Goal: Task Accomplishment & Management: Complete application form

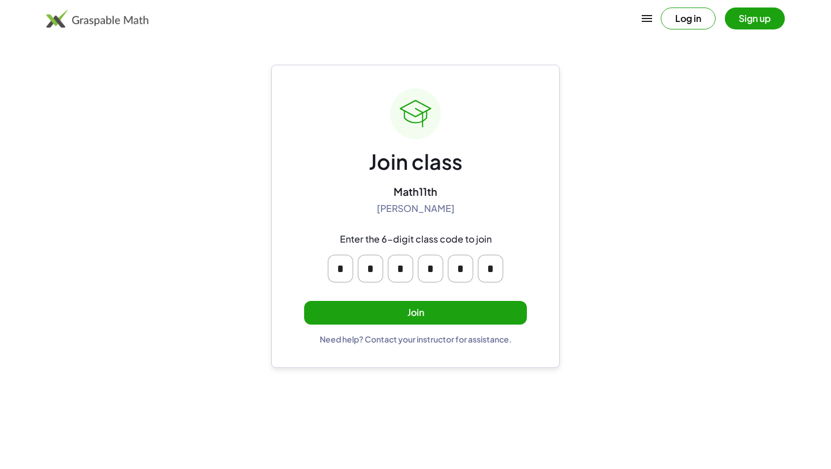
click at [400, 315] on button "Join" at bounding box center [415, 313] width 223 height 24
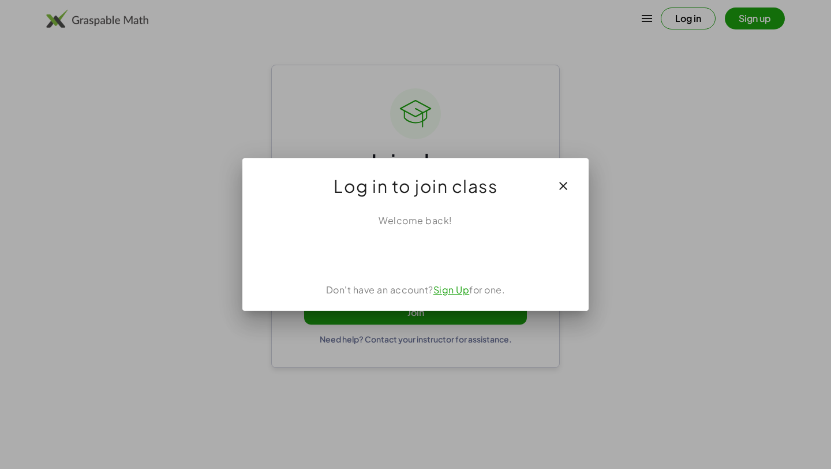
click at [451, 288] on link "Sign Up" at bounding box center [451, 289] width 36 height 12
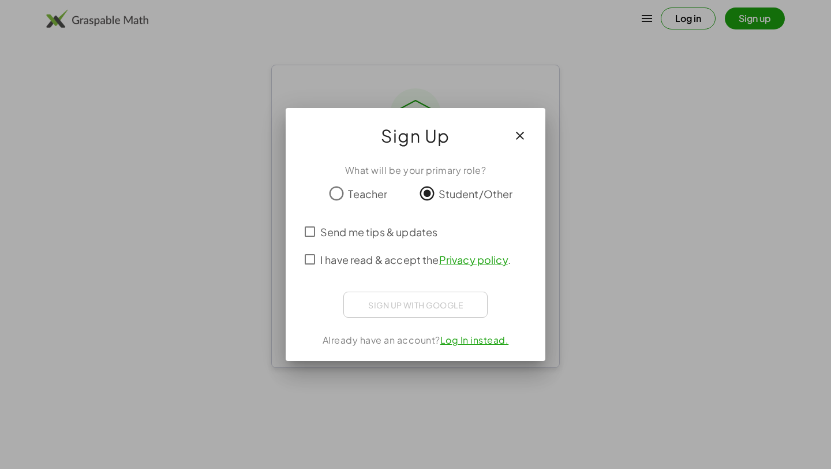
click at [398, 301] on div "Sign up with Google Acceder con Google Acceder con Google. Se abre en una pesta…" at bounding box center [415, 304] width 144 height 26
click at [462, 341] on link "Log In instead." at bounding box center [474, 340] width 69 height 12
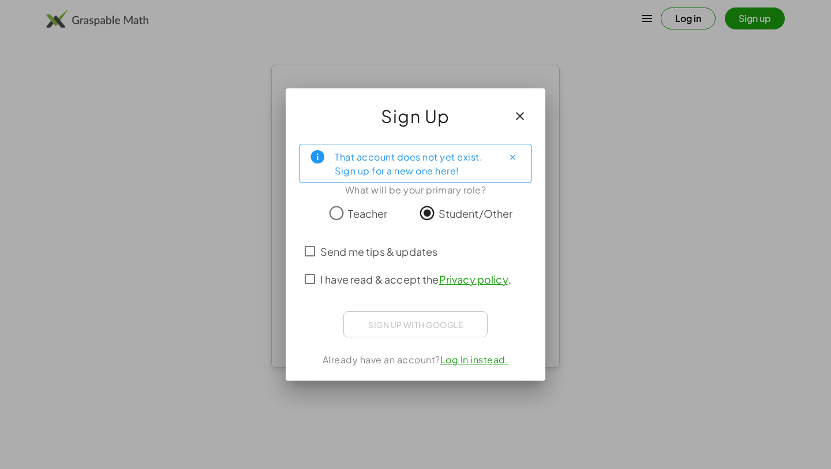
click at [394, 320] on div "Sign up with Google Acceder con Google Acceder con Google. Se abre en una pesta…" at bounding box center [415, 324] width 144 height 26
click at [408, 334] on div "Sign up with Google Acceder con Google Acceder con Google. Se abre en una pesta…" at bounding box center [415, 324] width 144 height 26
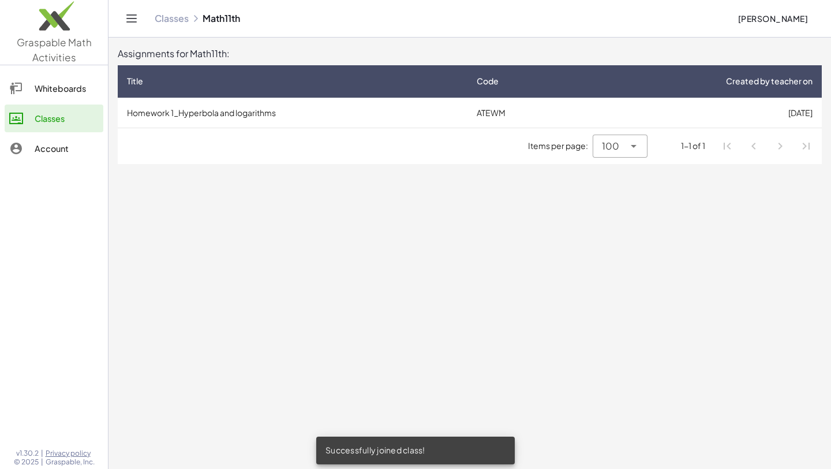
click at [235, 141] on div "Items per page: 100 *** 1-1 of 1" at bounding box center [470, 146] width 704 height 36
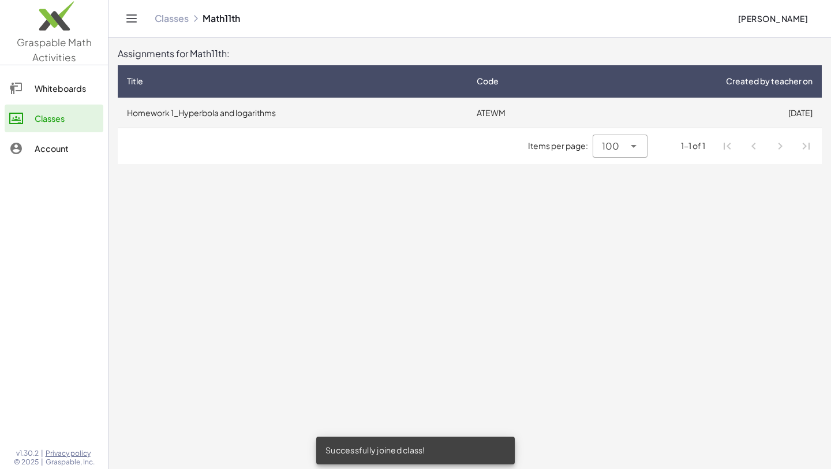
click at [235, 119] on td "Homework 1_Hyperbola and logarithms" at bounding box center [293, 113] width 350 height 30
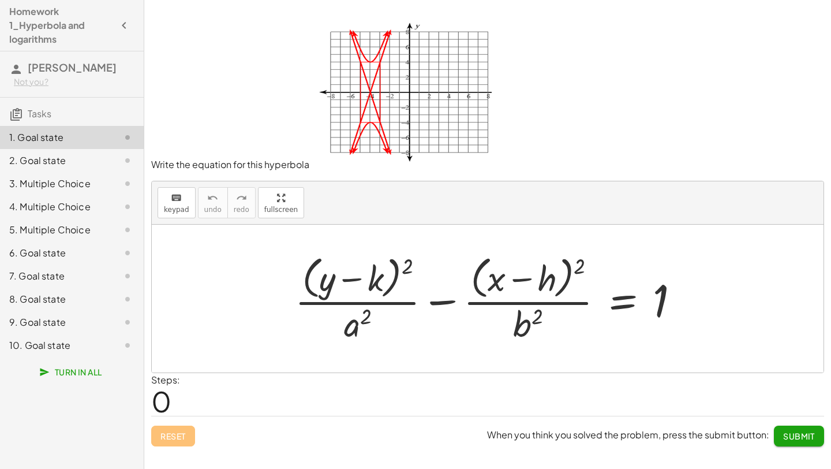
click at [627, 311] on div at bounding box center [492, 298] width 406 height 94
click at [607, 306] on div at bounding box center [492, 298] width 406 height 94
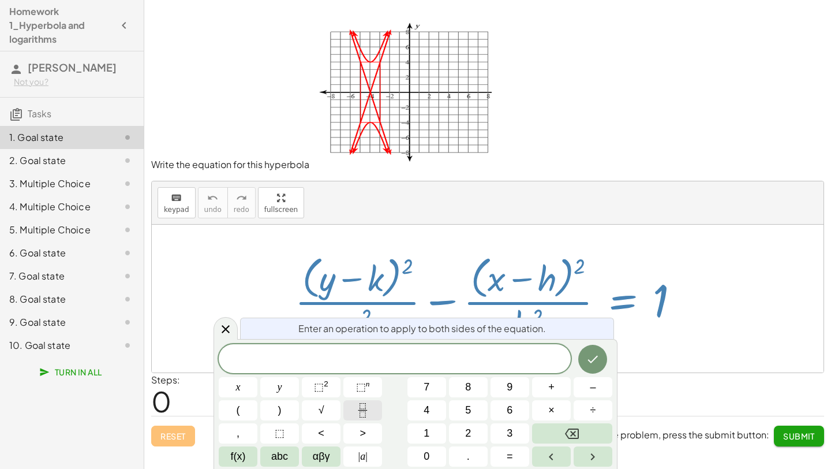
click at [353, 405] on button "Fraction" at bounding box center [362, 410] width 39 height 20
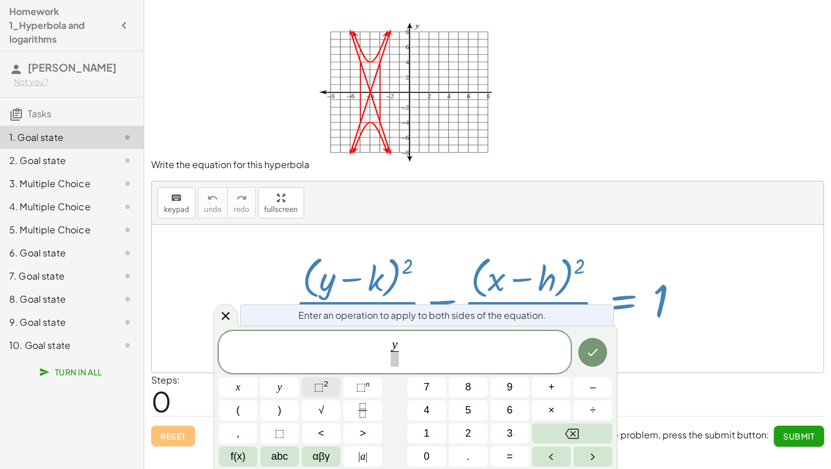
click at [325, 390] on span "⬚ 2" at bounding box center [321, 387] width 14 height 16
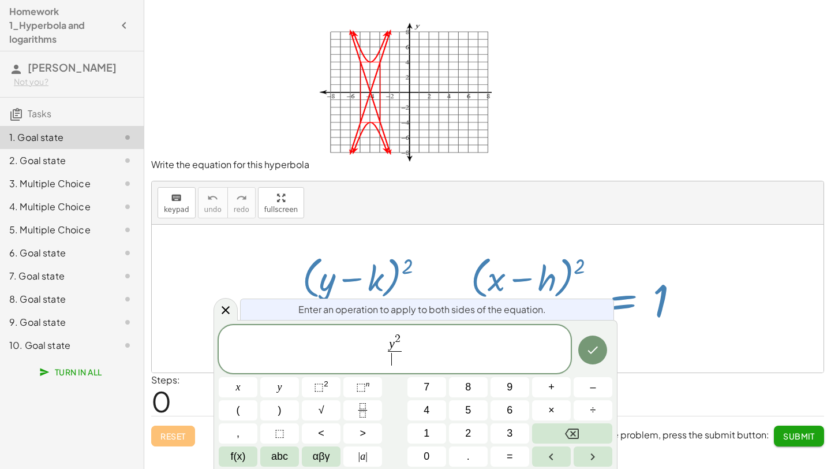
click at [395, 364] on span "​" at bounding box center [395, 359] width 14 height 16
click at [422, 351] on span "y 2 9 ​ ​" at bounding box center [395, 350] width 352 height 36
click at [357, 408] on icon "Fraction" at bounding box center [363, 410] width 14 height 14
click at [331, 385] on button "⬚ 2" at bounding box center [321, 387] width 39 height 20
click at [410, 364] on span at bounding box center [412, 359] width 48 height 16
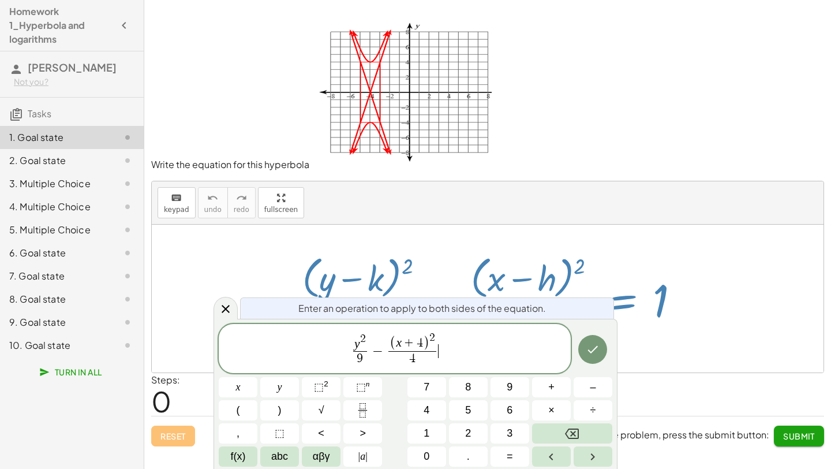
click at [455, 345] on span "y 2 9 ​ − ( x + 4 ) 2 4 ​ ​" at bounding box center [395, 349] width 352 height 37
click at [596, 339] on button "Done" at bounding box center [592, 349] width 29 height 29
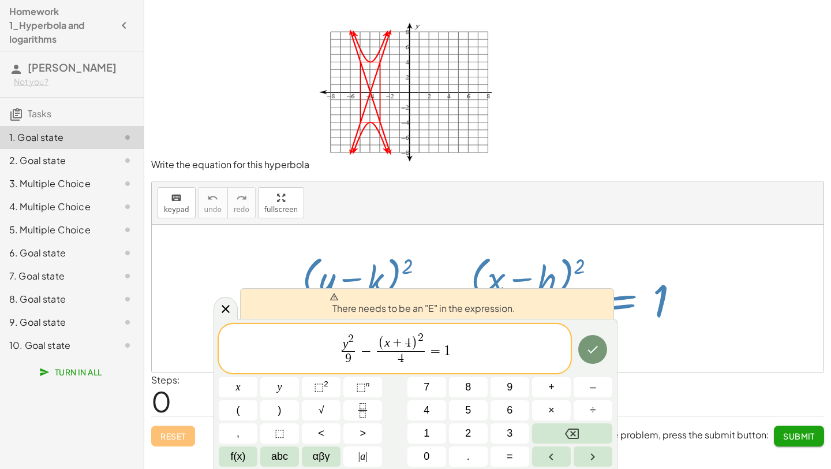
click at [506, 356] on span "y 2 9 ​ − ( x + 4 ) 2 4 ​ = 1 ​" at bounding box center [395, 349] width 352 height 37
click at [591, 352] on icon "Done" at bounding box center [593, 349] width 10 height 8
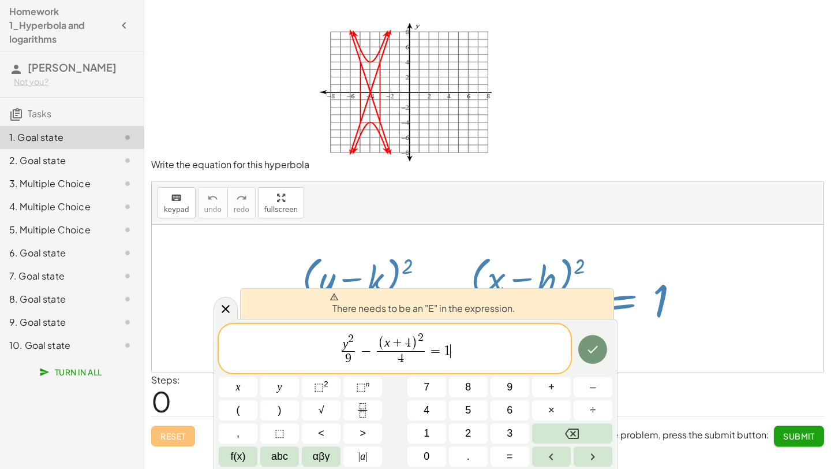
click at [480, 353] on span "y 2 9 ​ − ( x + 4 ) 2 4 ​ = 1 ​" at bounding box center [395, 349] width 352 height 37
click at [338, 346] on span "y 2 9 ​ − ( x + 4 ) 2 4 ​ = 1 ​" at bounding box center [395, 349] width 352 height 37
click at [456, 346] on span "​ y 2 9 ​ − ( x + 4 ) 2 4 ​ = 1" at bounding box center [395, 349] width 352 height 37
click at [460, 347] on span "y 2 9 ​ − ( x + 4 ) 2 4 ​ = 1 ​" at bounding box center [395, 349] width 352 height 37
click at [444, 347] on span "1" at bounding box center [447, 351] width 7 height 14
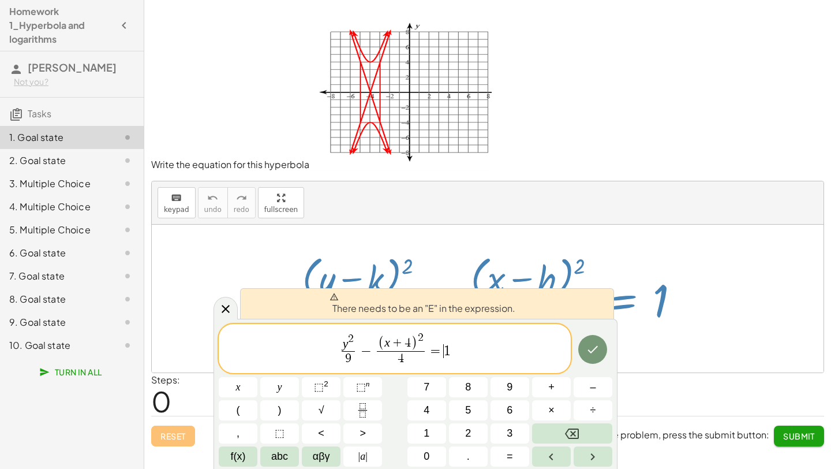
click at [444, 347] on span "1" at bounding box center [447, 351] width 7 height 14
drag, startPoint x: 458, startPoint y: 347, endPoint x: 312, endPoint y: 343, distance: 146.1
click at [312, 343] on span "y 2 9 ​ − ( x + 4 ) 2 4 ​ = 1" at bounding box center [395, 349] width 352 height 37
click at [507, 345] on span "y 2 9 ​ − ( x + 4 ) 2 4 ​ = 1 ​" at bounding box center [395, 349] width 352 height 37
click at [257, 377] on div at bounding box center [238, 387] width 39 height 20
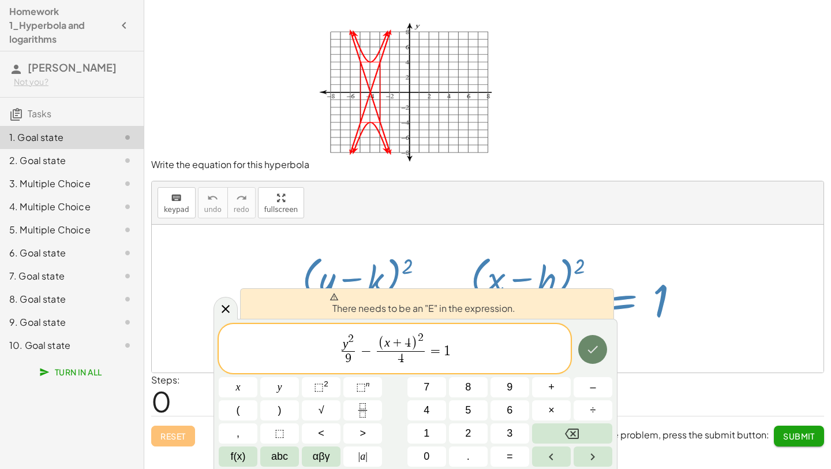
click at [593, 345] on icon "Done" at bounding box center [593, 349] width 14 height 14
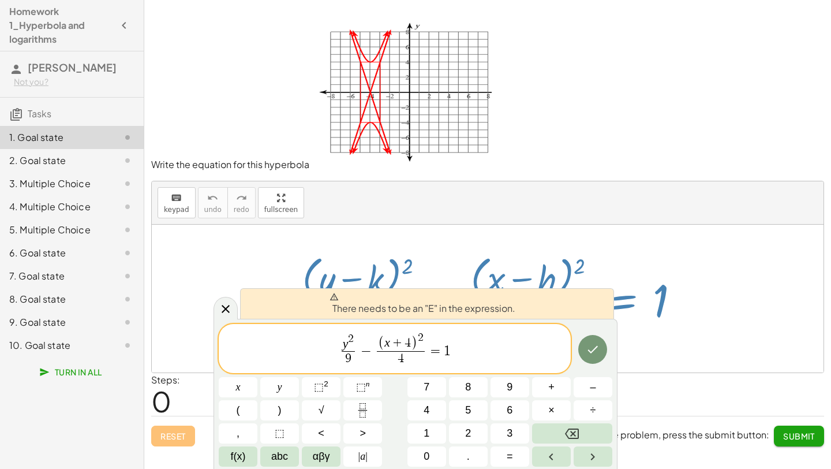
click at [341, 349] on span "y 2 9 ​" at bounding box center [348, 349] width 19 height 33
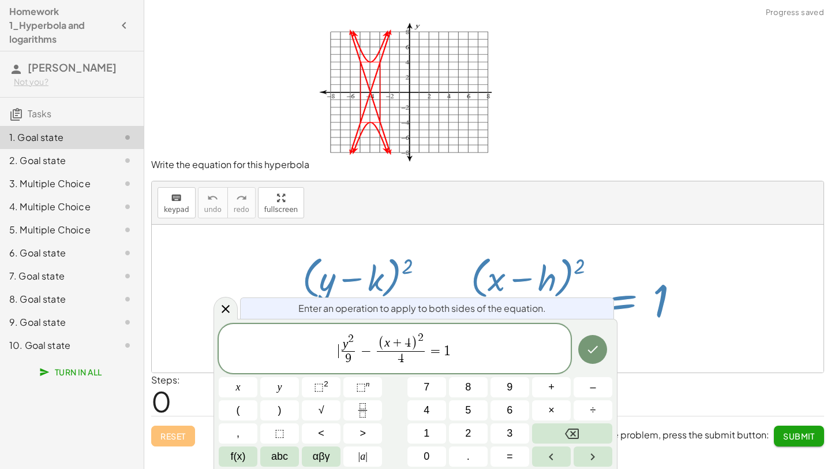
click at [339, 349] on span "y 2 9 ​" at bounding box center [348, 349] width 19 height 33
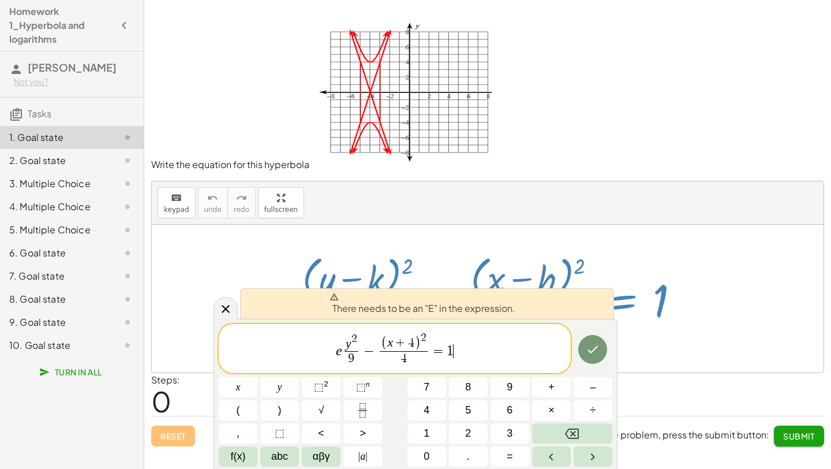
click at [464, 352] on span "e y 2 9 ​ − ( x + 4 ) 2 4 ​ = 1 ​" at bounding box center [395, 349] width 352 height 37
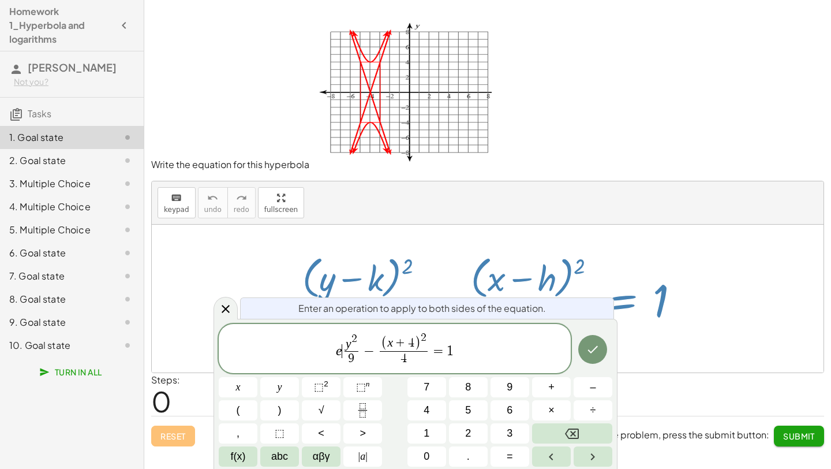
click at [341, 351] on span "e ​ y 2 9 ​ − ( x + 4 ) 2 4 ​ = 1" at bounding box center [395, 349] width 352 height 37
click at [455, 350] on span ")" at bounding box center [454, 348] width 9 height 41
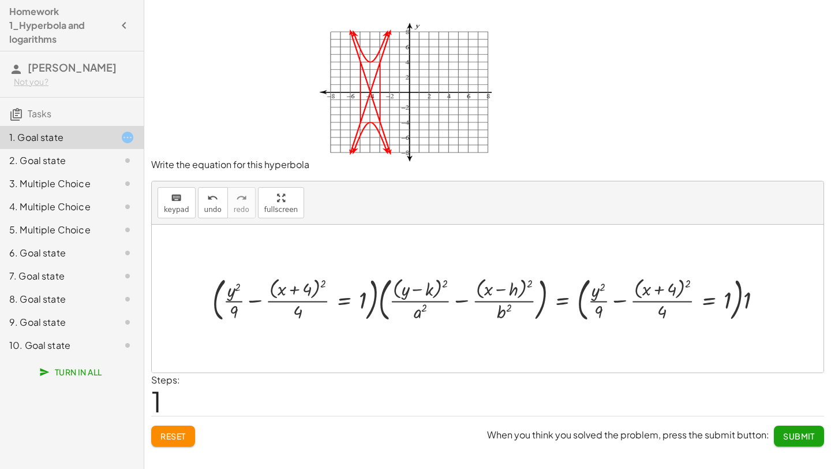
click at [186, 439] on span "Reset" at bounding box center [172, 436] width 25 height 10
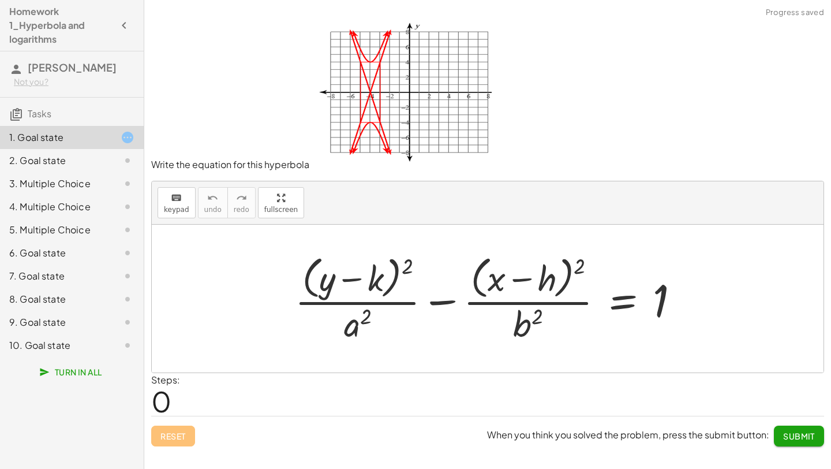
click at [94, 155] on div "2. Goal state" at bounding box center [55, 161] width 93 height 14
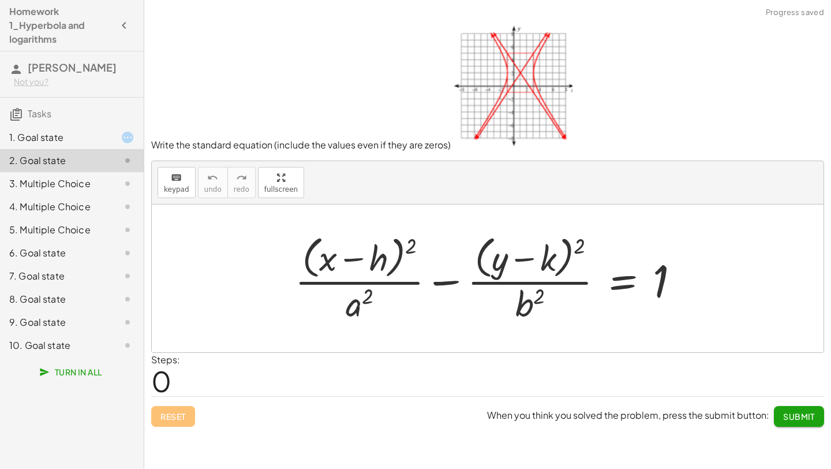
click at [89, 136] on div "1. Goal state" at bounding box center [55, 137] width 93 height 14
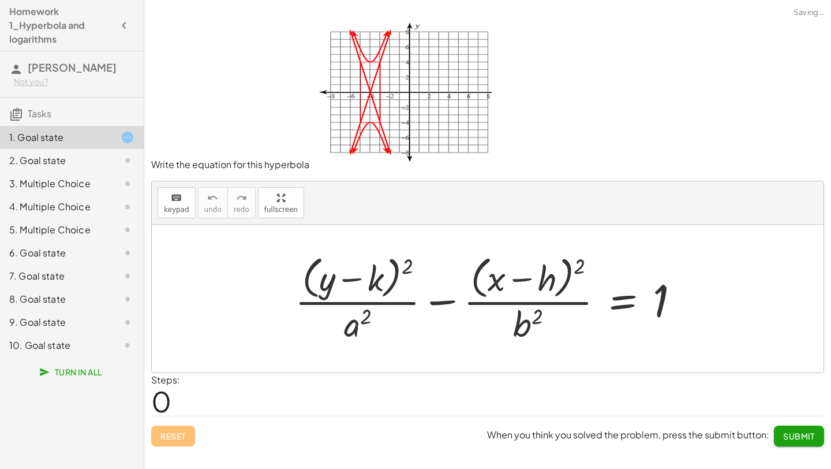
click at [372, 291] on div at bounding box center [492, 298] width 406 height 94
click at [619, 310] on div at bounding box center [492, 298] width 406 height 94
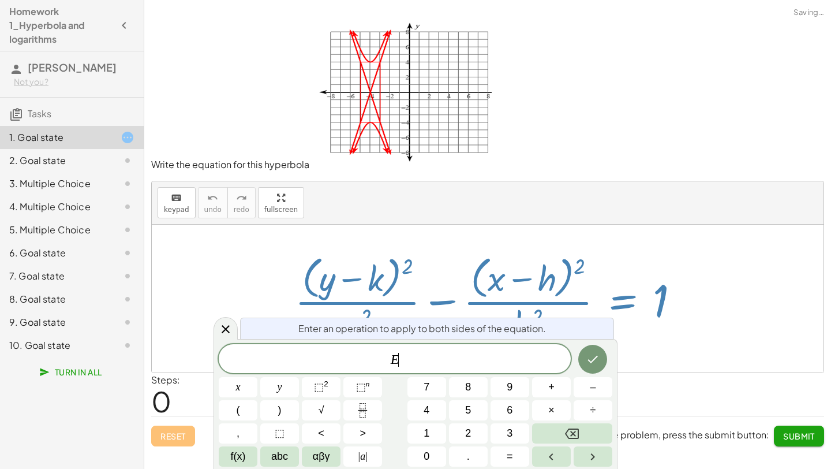
click at [619, 308] on div at bounding box center [492, 298] width 406 height 94
click at [431, 349] on div "E ​" at bounding box center [395, 358] width 352 height 29
click at [422, 359] on span "E ​" at bounding box center [395, 360] width 352 height 16
click at [360, 410] on rect "Fraction" at bounding box center [362, 410] width 9 height 1
click at [356, 406] on icon "Fraction" at bounding box center [363, 410] width 14 height 14
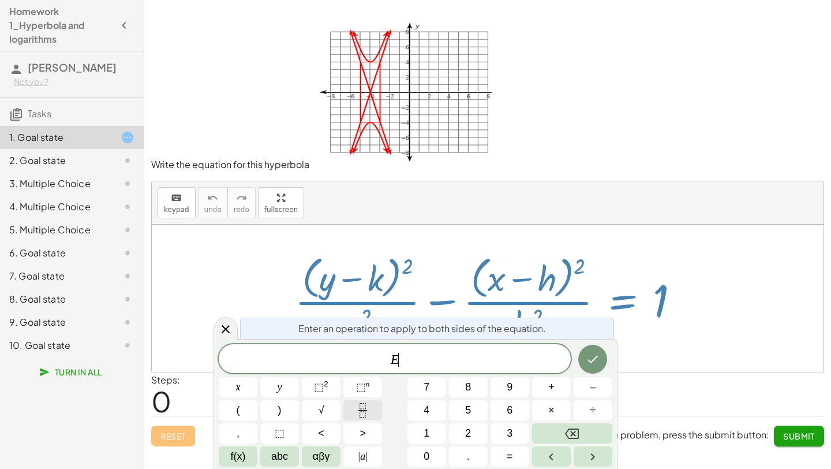
click at [356, 410] on icon "Fraction" at bounding box center [363, 410] width 14 height 14
click at [362, 406] on icon "Fraction" at bounding box center [363, 410] width 14 height 14
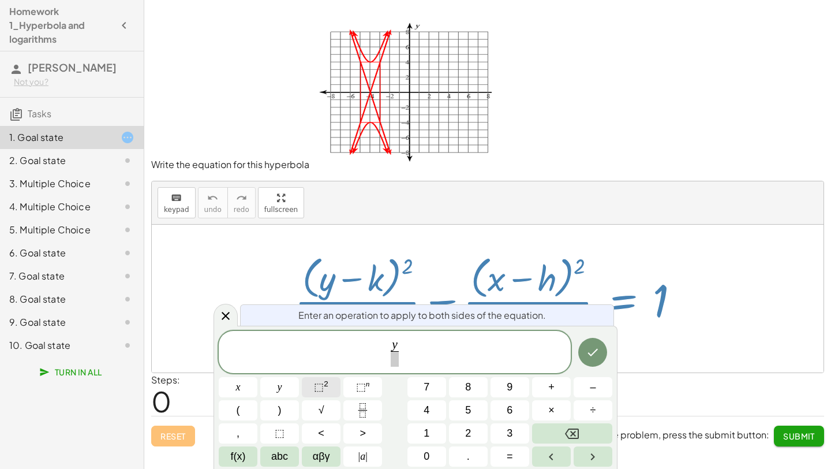
click at [318, 386] on span "⬚" at bounding box center [319, 387] width 10 height 12
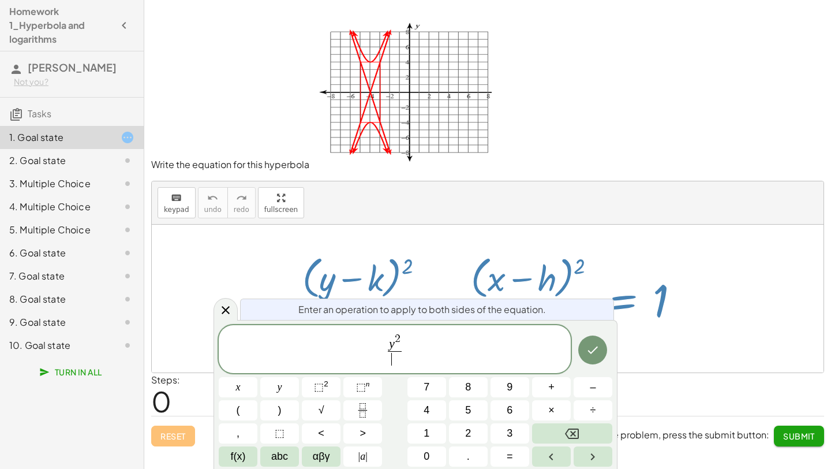
click at [398, 360] on span "​" at bounding box center [395, 359] width 14 height 16
click at [421, 349] on span "y 2 9 ​ ​" at bounding box center [395, 350] width 352 height 36
click at [365, 404] on icon "Fraction" at bounding box center [363, 410] width 14 height 14
click at [249, 409] on button "(" at bounding box center [238, 410] width 39 height 20
click at [324, 383] on span "⬚ 2" at bounding box center [321, 387] width 14 height 16
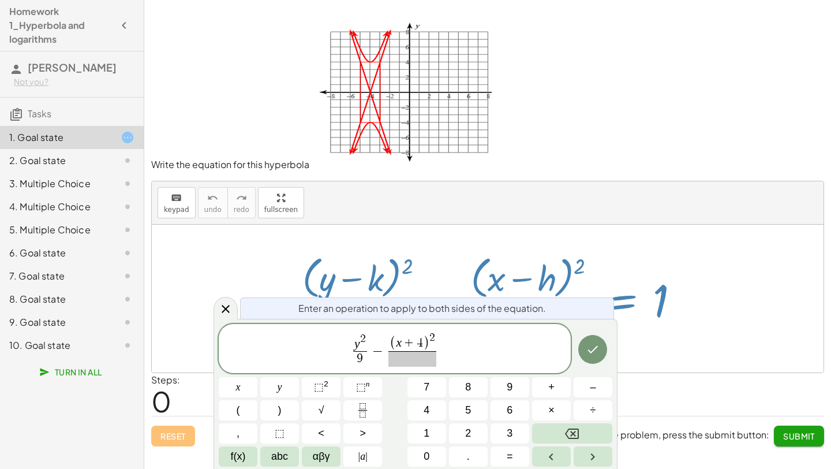
click at [427, 360] on span at bounding box center [412, 359] width 48 height 16
click at [451, 351] on span "y 2 9 ​ − ( x + 4 ) 2 4 ​ ​" at bounding box center [395, 349] width 352 height 37
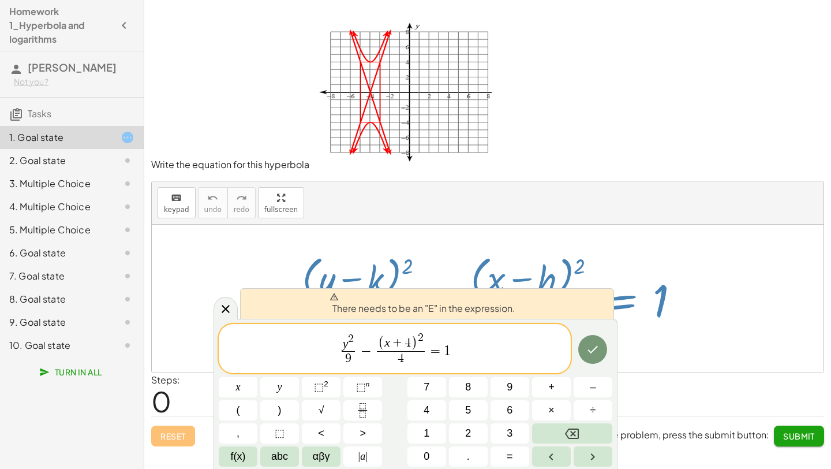
click at [337, 353] on span "y 2 9 ​ − ( x + 4 ) 2 4 ​ = 1 ​" at bounding box center [395, 349] width 352 height 37
click at [337, 347] on span "​ y 2 9 ​ − ( x + 4 ) 2 4 ​ = 1" at bounding box center [395, 349] width 352 height 37
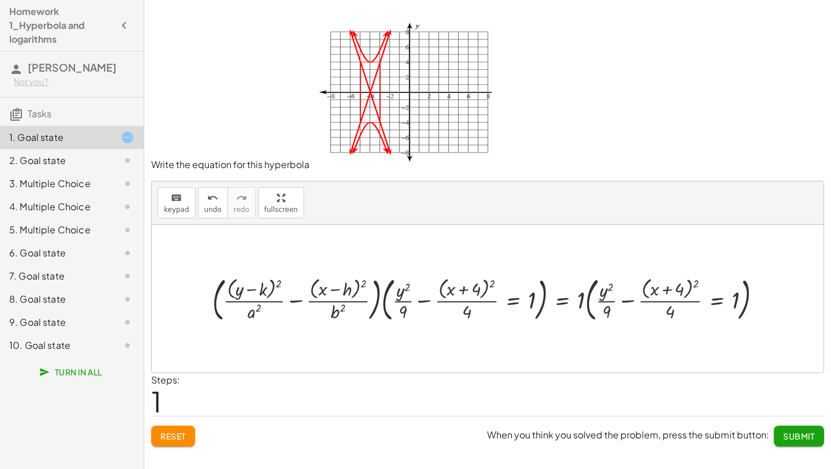
click at [792, 432] on span "Submit" at bounding box center [799, 436] width 32 height 10
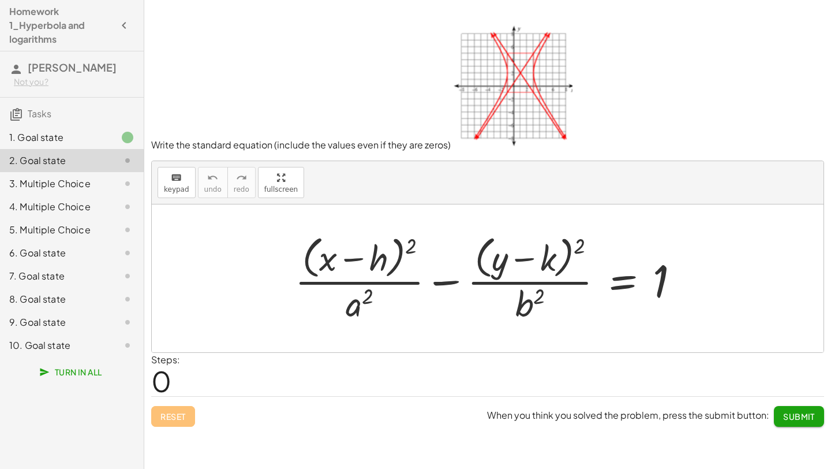
click at [625, 279] on div at bounding box center [492, 278] width 406 height 94
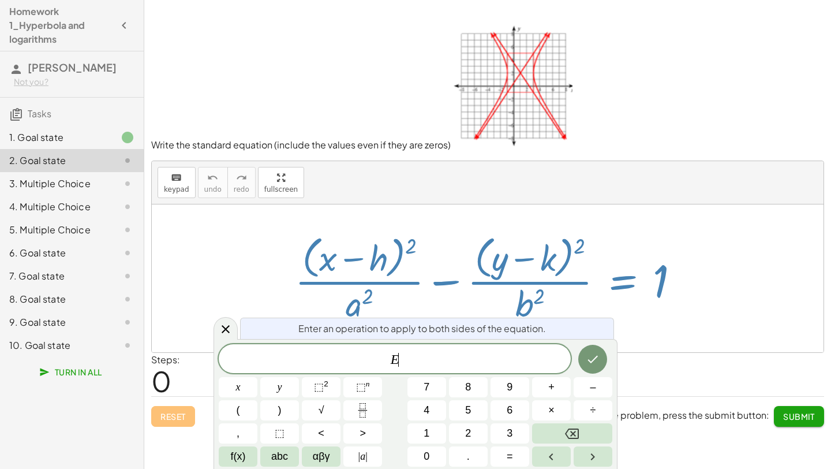
click at [625, 279] on div at bounding box center [492, 278] width 406 height 94
click at [426, 361] on span "E ​" at bounding box center [395, 360] width 352 height 16
click at [371, 410] on button "Fraction" at bounding box center [362, 410] width 39 height 20
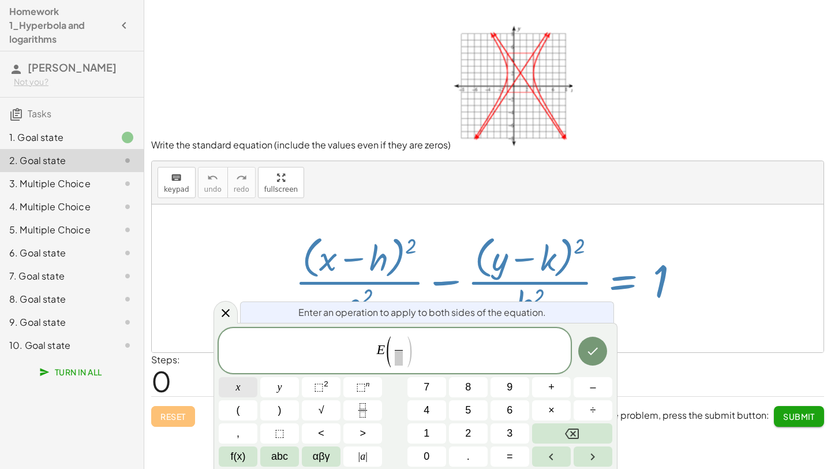
click at [240, 390] on span "x" at bounding box center [238, 387] width 5 height 16
click at [332, 386] on button "⬚ 2" at bounding box center [321, 387] width 39 height 20
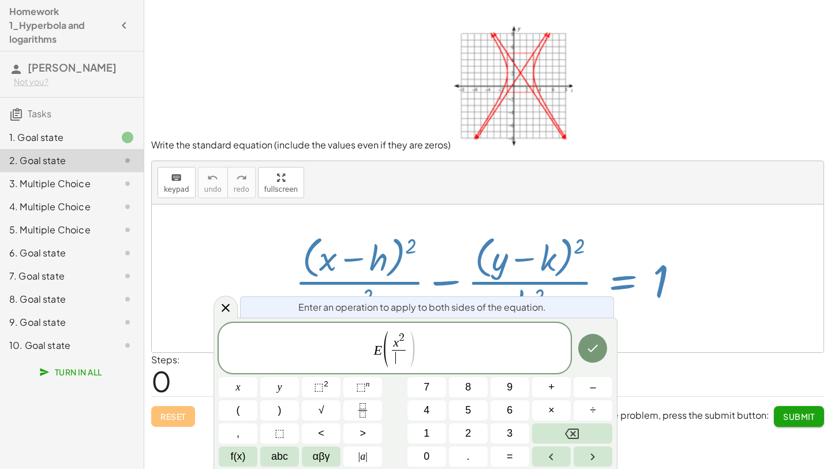
click at [399, 364] on span "​" at bounding box center [399, 358] width 14 height 16
click at [415, 346] on span ")" at bounding box center [412, 348] width 9 height 39
click at [408, 346] on span "x 2 1 6 ​" at bounding box center [399, 348] width 20 height 33
click at [410, 346] on span ")" at bounding box center [412, 348] width 9 height 39
click at [353, 406] on button "Fraction" at bounding box center [362, 410] width 39 height 20
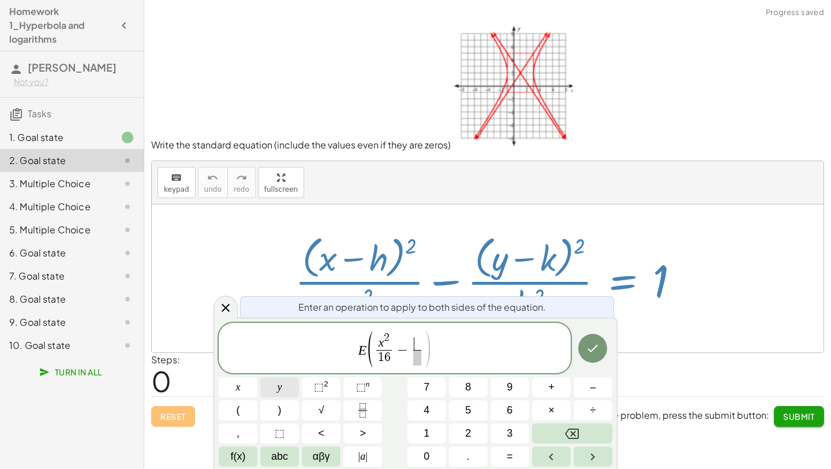
click at [287, 391] on button "y" at bounding box center [279, 387] width 39 height 20
click at [316, 391] on span "⬚" at bounding box center [319, 387] width 10 height 12
click at [415, 363] on span "​" at bounding box center [417, 358] width 14 height 16
click at [435, 343] on span "E ( x 2 1 6 ​ − y 2 1 6 ​ ) ​" at bounding box center [395, 349] width 352 height 38
click at [428, 345] on span ")" at bounding box center [431, 348] width 9 height 39
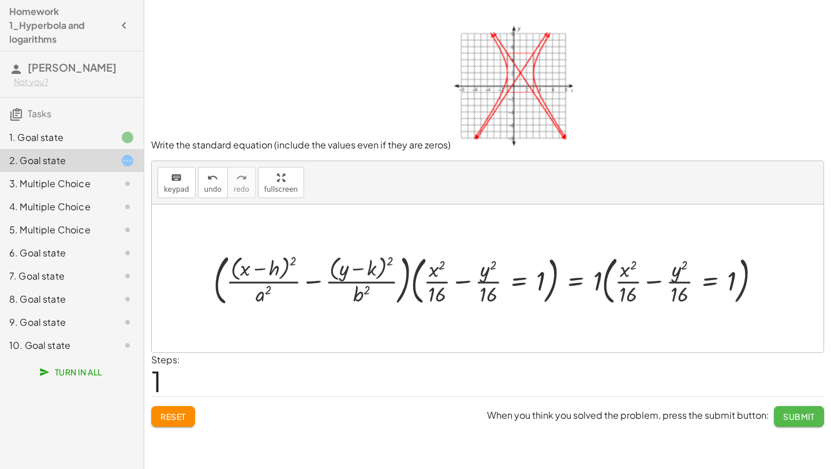
click at [784, 409] on button "Submit" at bounding box center [799, 416] width 50 height 21
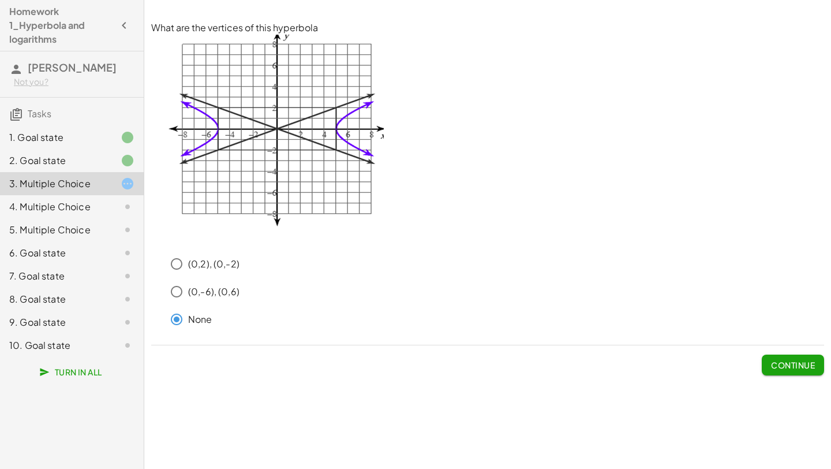
click at [774, 362] on span "Continue" at bounding box center [793, 365] width 44 height 10
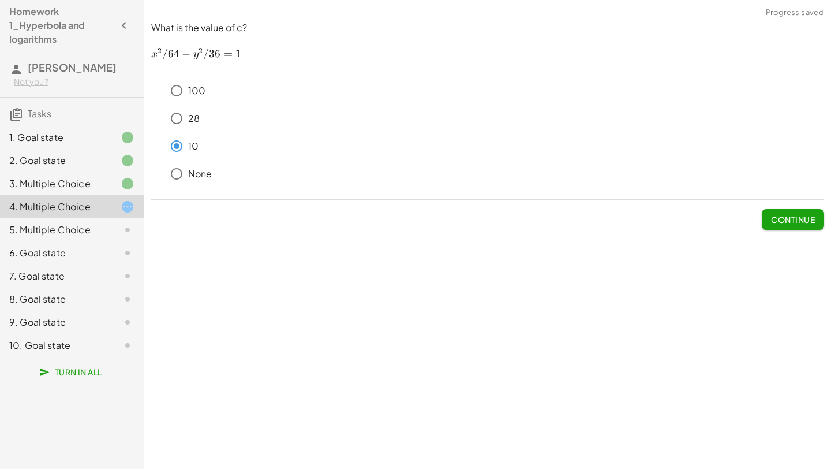
click at [784, 218] on span "Continue" at bounding box center [793, 219] width 44 height 10
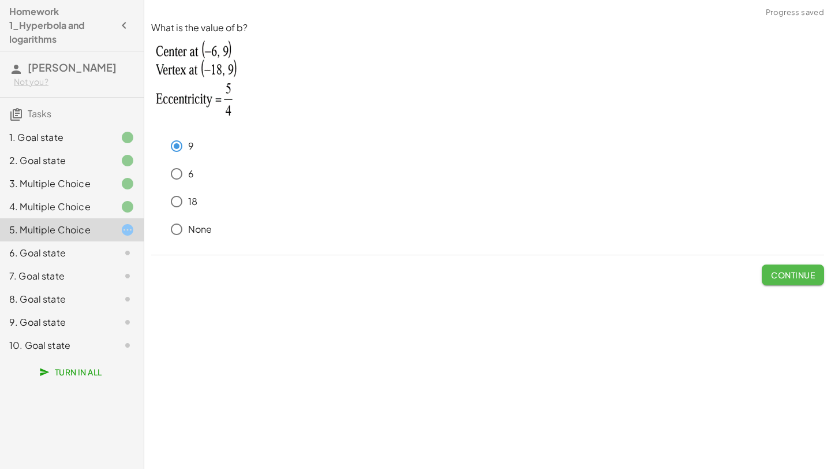
click at [794, 278] on span "Continue" at bounding box center [793, 275] width 44 height 10
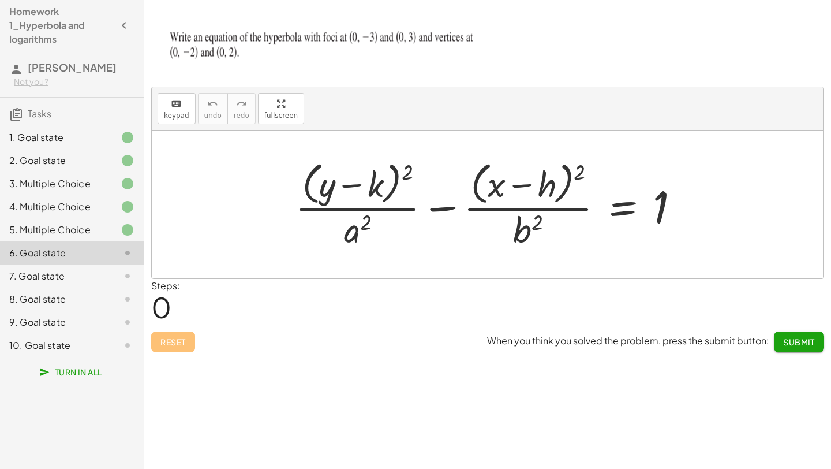
click at [623, 210] on div at bounding box center [492, 204] width 406 height 94
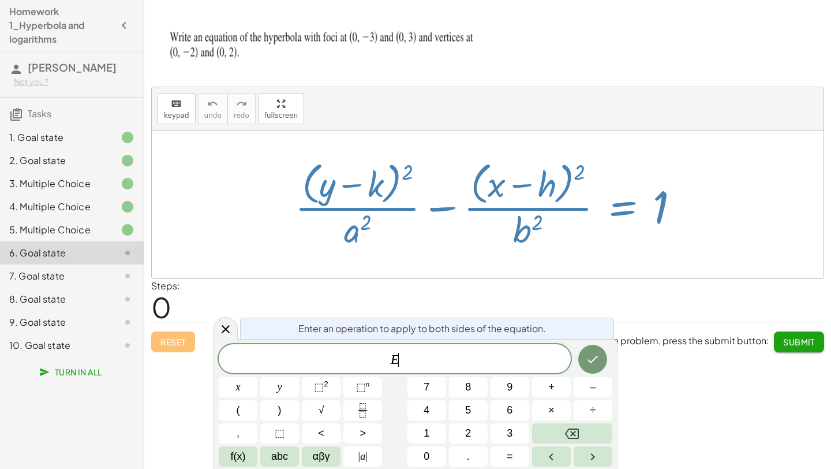
click at [623, 210] on div at bounding box center [492, 204] width 406 height 94
click at [360, 412] on icon "Fraction" at bounding box center [363, 410] width 14 height 14
click at [364, 412] on icon "Fraction" at bounding box center [363, 410] width 14 height 14
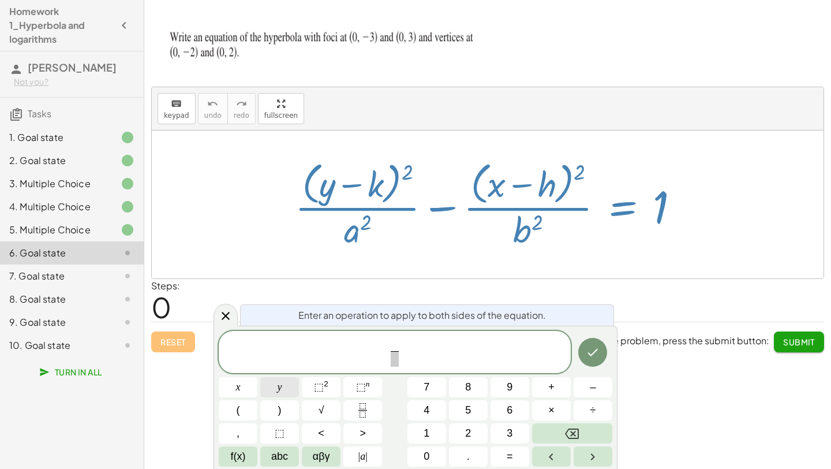
click at [288, 390] on button "y" at bounding box center [279, 387] width 39 height 20
click at [318, 390] on span "⬚" at bounding box center [319, 387] width 10 height 12
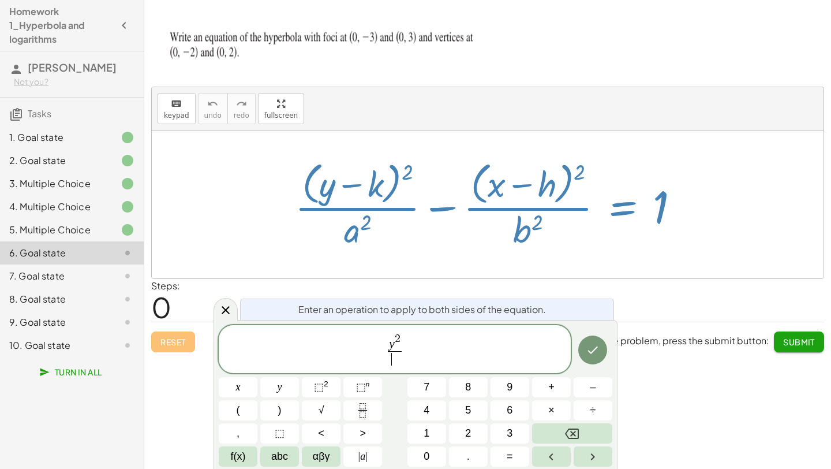
click at [399, 361] on span "​" at bounding box center [395, 359] width 14 height 16
click at [408, 352] on span "y 2 4 ​ ​" at bounding box center [395, 350] width 352 height 36
click at [360, 405] on icon "Fraction" at bounding box center [363, 410] width 14 height 14
click at [332, 383] on button "⬚ 2" at bounding box center [321, 387] width 39 height 20
click at [412, 361] on span "​" at bounding box center [413, 359] width 14 height 16
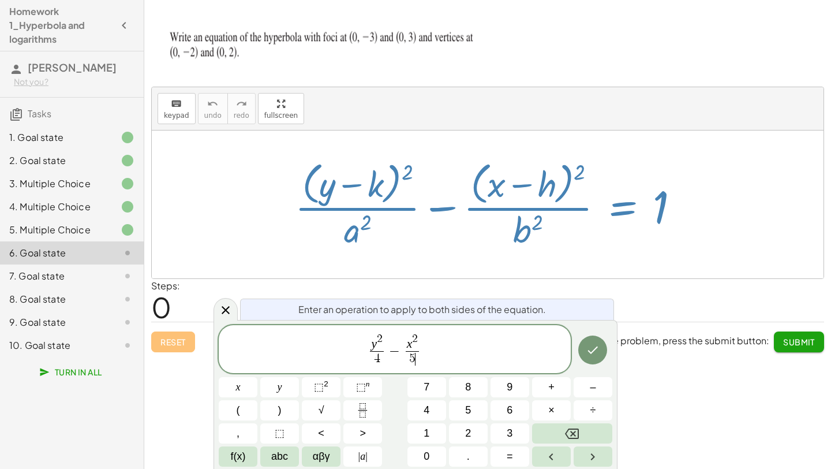
click at [424, 354] on span "y 2 4 ​ − x 2 5 ​ ​" at bounding box center [395, 350] width 352 height 36
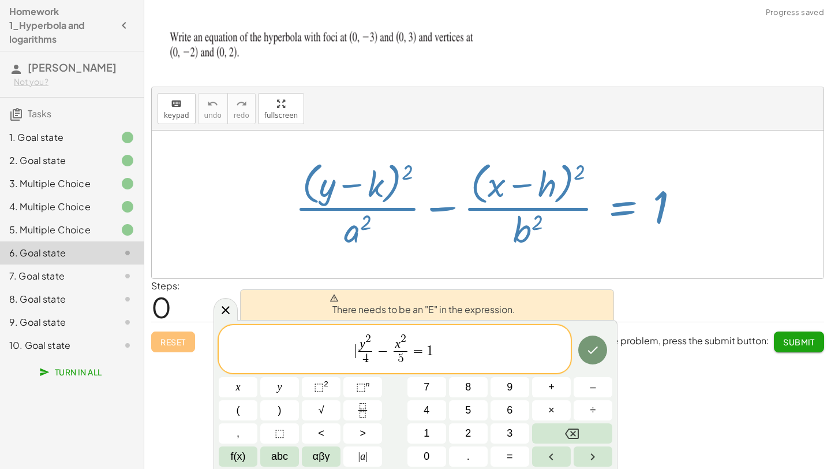
click at [352, 350] on span "​ y 2 4 ​ − x 2 5 ​ = 1" at bounding box center [395, 350] width 352 height 36
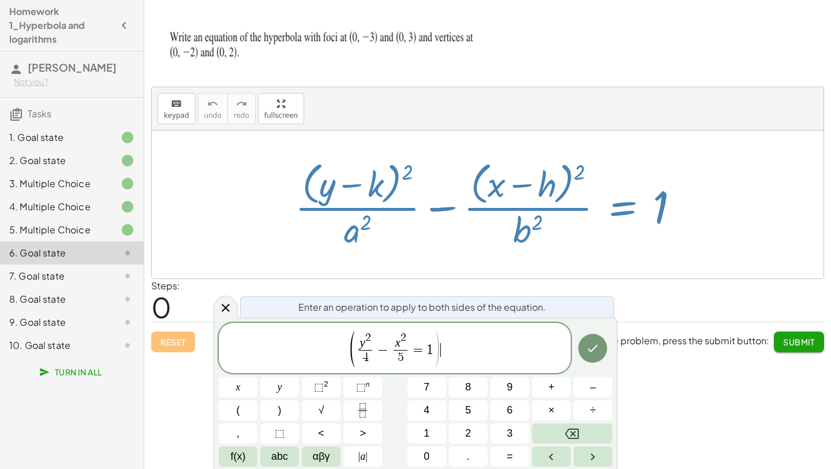
click at [452, 340] on span "( y 2 4 ​ − x 2 5 ​ = 1 ) ​" at bounding box center [395, 349] width 352 height 38
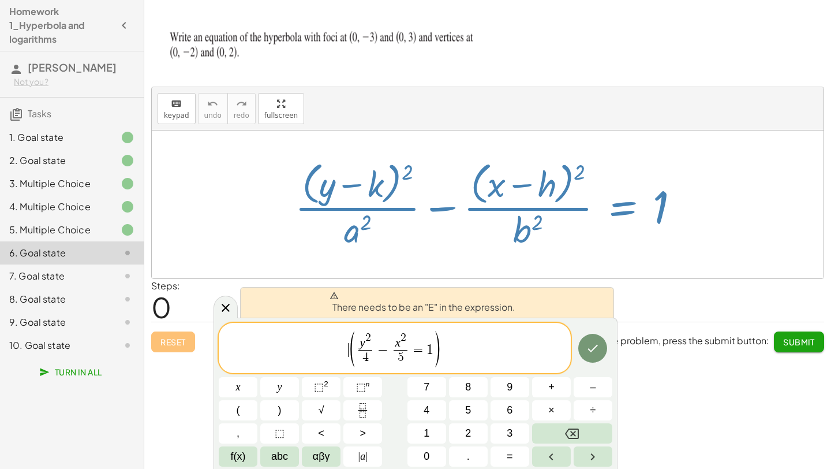
click at [341, 354] on span "​ ( y 2 4 ​ − x 2 5 ​ = 1 )" at bounding box center [395, 349] width 352 height 38
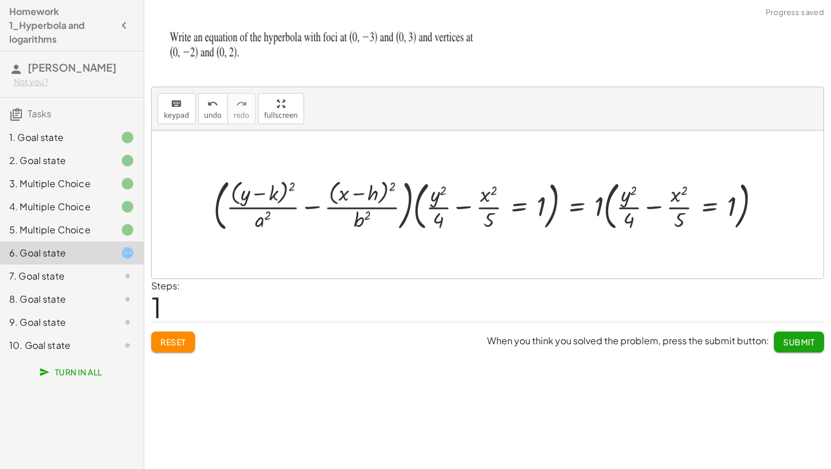
click at [806, 346] on span "Submit" at bounding box center [799, 342] width 32 height 10
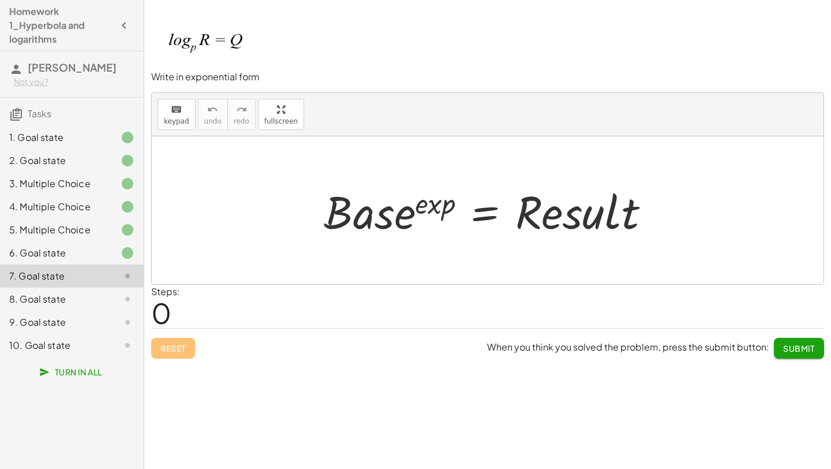
click at [483, 216] on div at bounding box center [491, 210] width 347 height 59
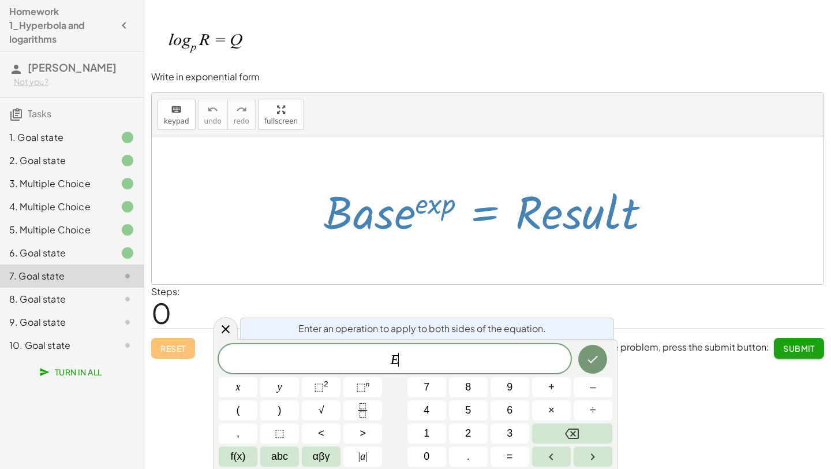
click at [483, 216] on div at bounding box center [491, 210] width 347 height 59
click at [287, 425] on button "⬚" at bounding box center [279, 433] width 39 height 20
click at [353, 386] on button "⬚ n" at bounding box center [362, 387] width 39 height 20
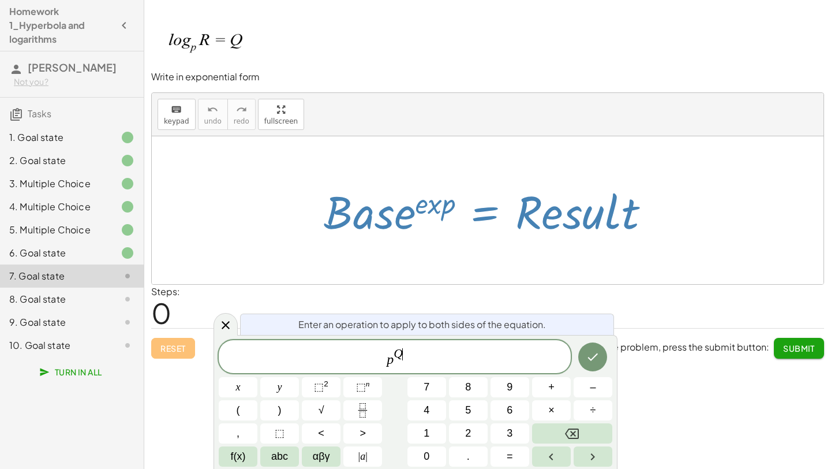
click at [486, 360] on span "p Q ​" at bounding box center [395, 357] width 352 height 21
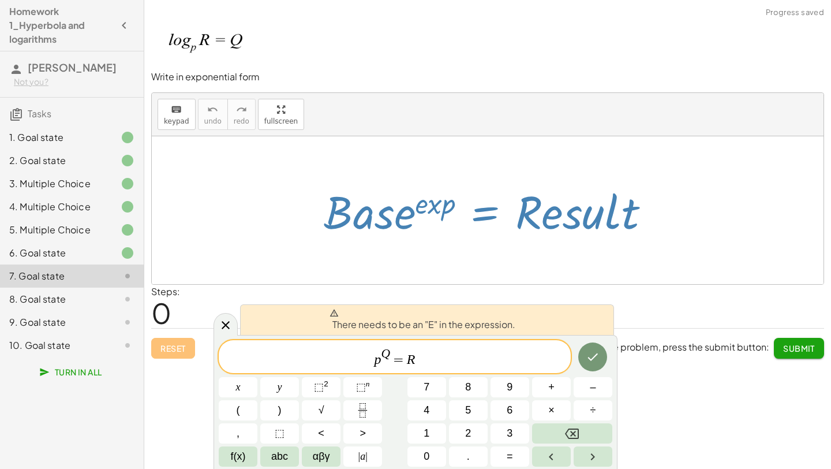
click at [372, 367] on span "p Q = R ​" at bounding box center [395, 357] width 352 height 21
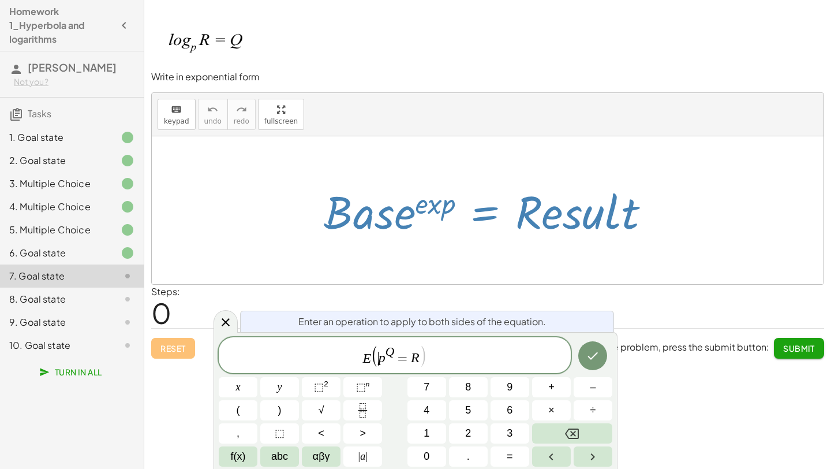
click at [445, 360] on span "E ( ​ p Q = R )" at bounding box center [395, 356] width 352 height 24
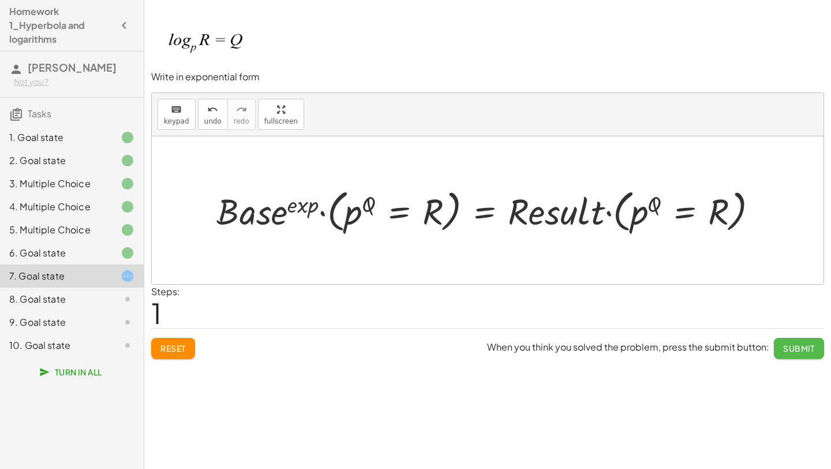
click at [794, 345] on span "Submit" at bounding box center [799, 348] width 32 height 10
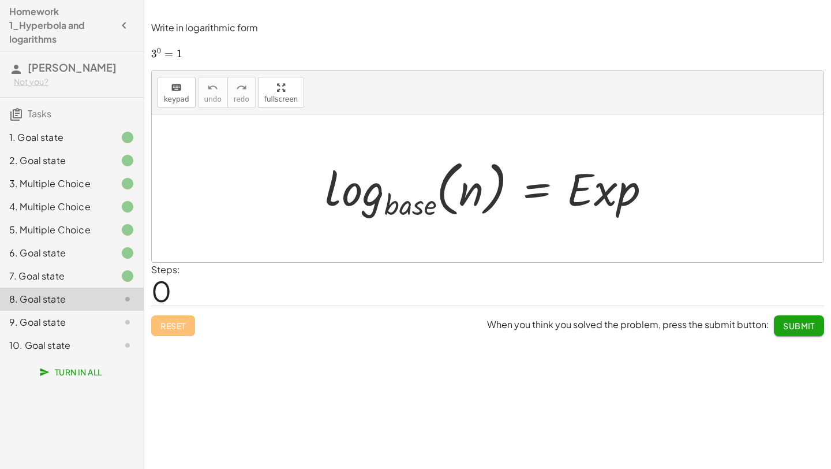
click at [526, 183] on div at bounding box center [492, 188] width 346 height 68
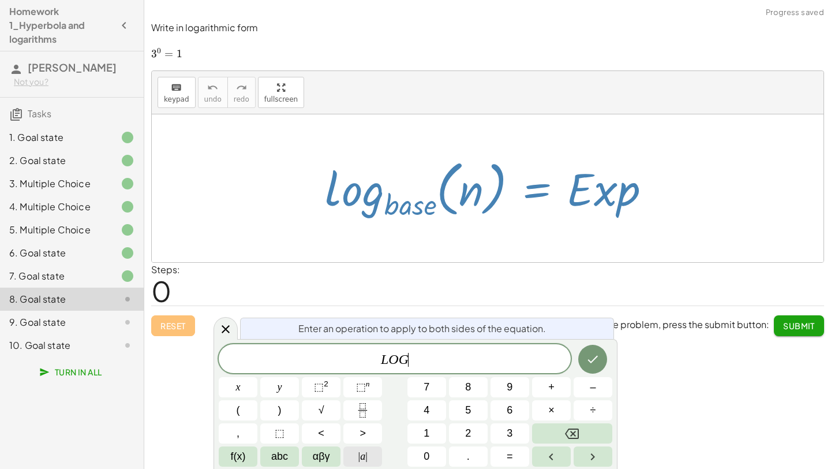
click at [370, 455] on button "| a |" at bounding box center [362, 456] width 39 height 20
click at [285, 455] on span "abc" at bounding box center [279, 457] width 17 height 16
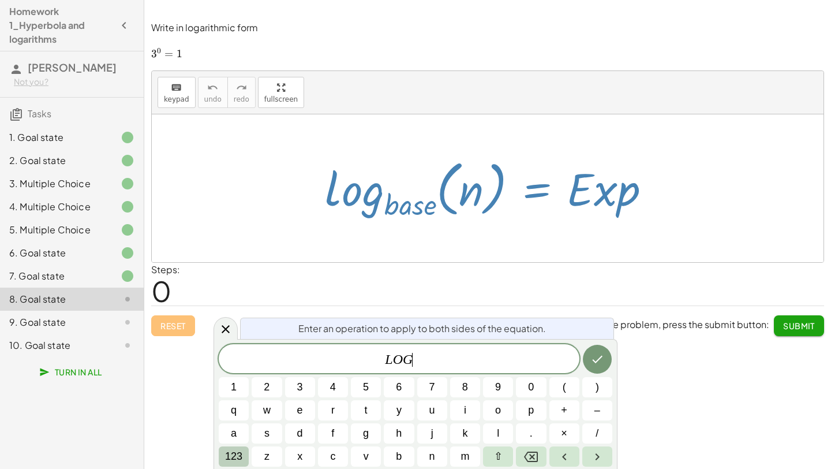
click at [246, 457] on button "123" at bounding box center [234, 456] width 30 height 20
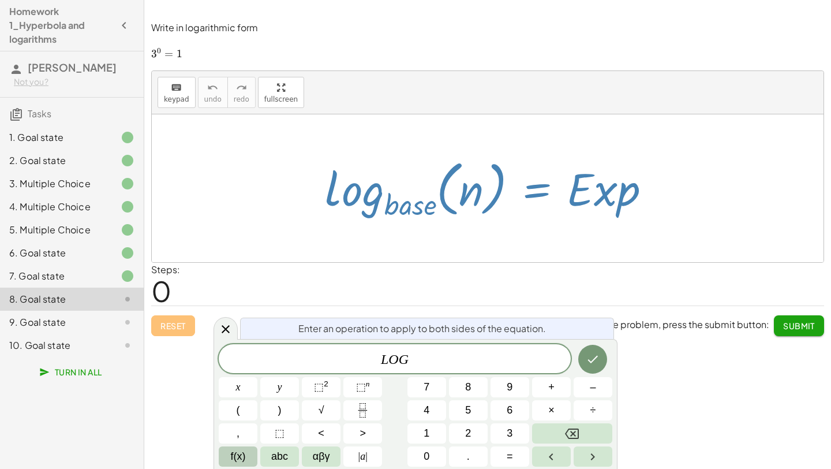
click at [253, 455] on button "f(x)" at bounding box center [238, 456] width 39 height 20
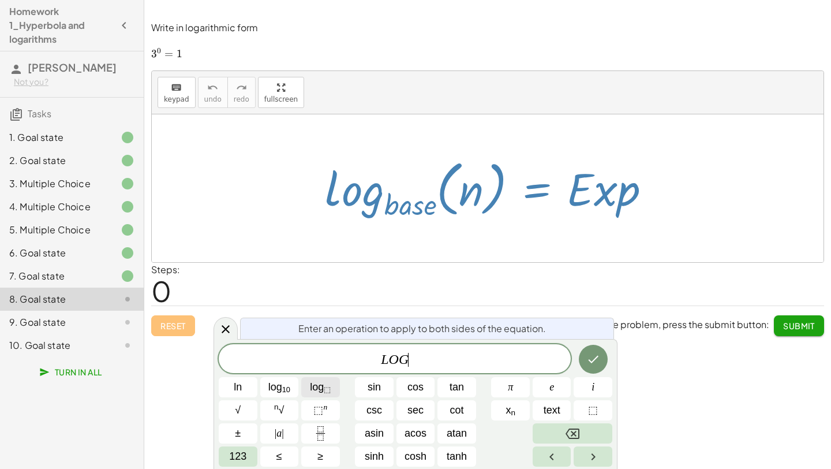
click at [337, 386] on button "log ⬚" at bounding box center [320, 387] width 39 height 20
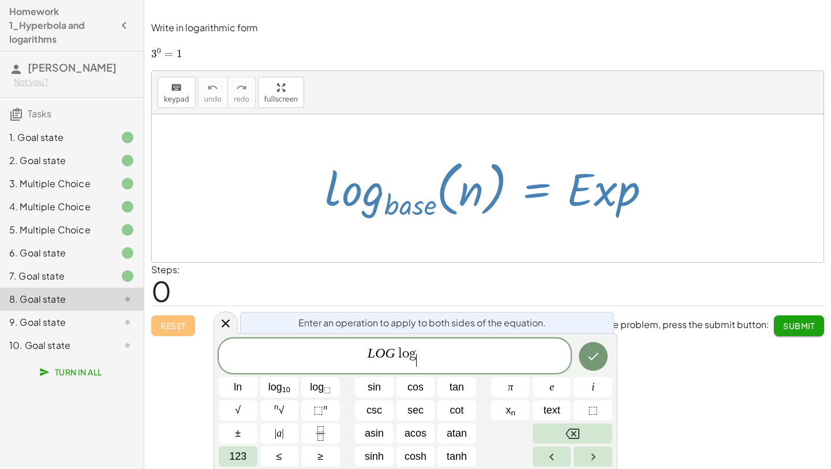
click at [394, 358] on var "G" at bounding box center [391, 352] width 10 height 15
click at [405, 362] on span at bounding box center [404, 360] width 6 height 13
click at [421, 356] on span "l o g 3 ​ ​" at bounding box center [395, 356] width 352 height 23
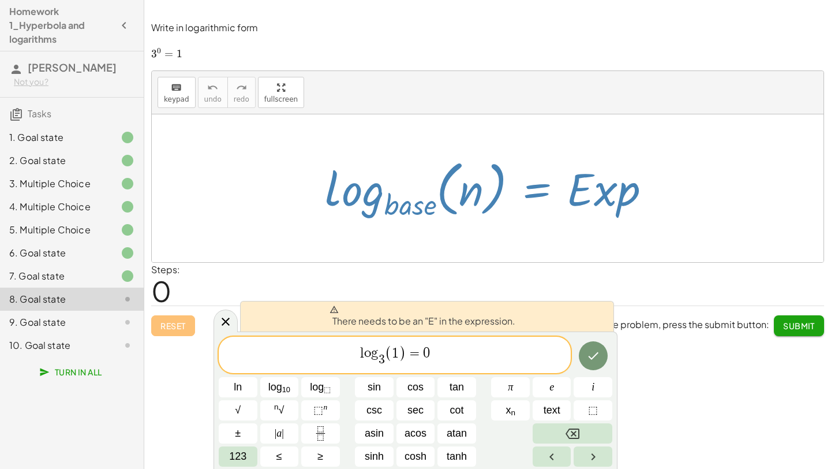
click at [359, 361] on span "l o g 3 ​ ( 1 ) = 0 ​" at bounding box center [395, 355] width 352 height 24
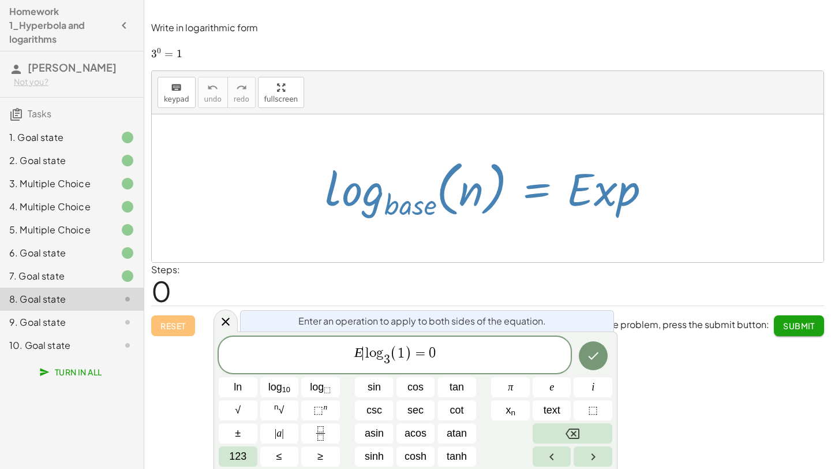
click at [367, 358] on var "l" at bounding box center [366, 353] width 7 height 14
click at [364, 357] on var "l" at bounding box center [366, 353] width 7 height 14
click at [367, 357] on var "l" at bounding box center [366, 353] width 7 height 14
click at [364, 356] on var "l" at bounding box center [366, 353] width 7 height 14
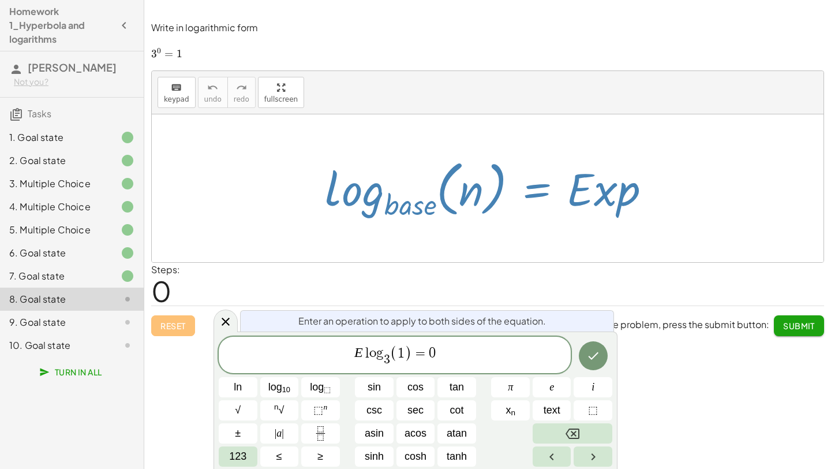
click at [367, 353] on var "l" at bounding box center [366, 353] width 7 height 14
click at [357, 352] on var "l" at bounding box center [357, 350] width 4 height 15
click at [358, 353] on span "E ​ l ( l o g 3 ​ ( 1 ) = 0 )" at bounding box center [395, 354] width 352 height 27
click at [437, 355] on span ")" at bounding box center [437, 353] width 8 height 25
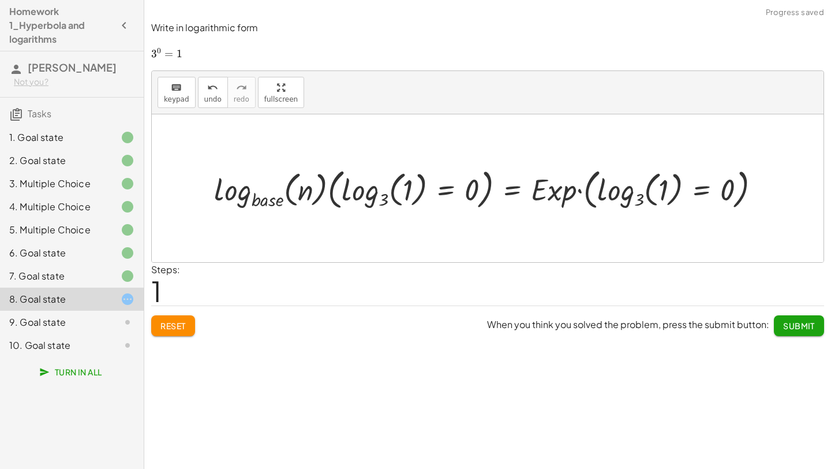
click at [804, 332] on button "Submit" at bounding box center [799, 325] width 50 height 21
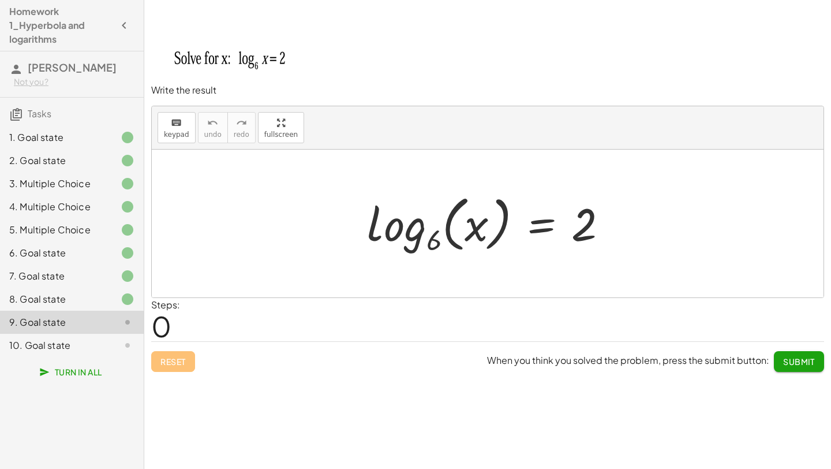
click at [548, 226] on div at bounding box center [491, 223] width 261 height 68
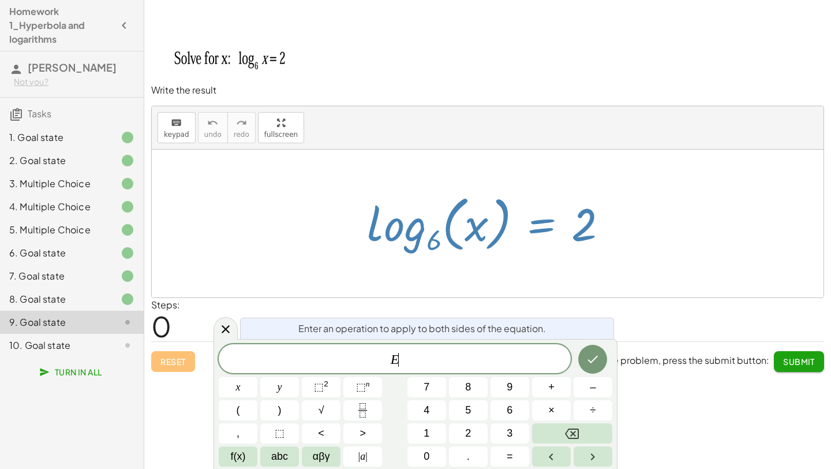
click at [438, 361] on span "E ​" at bounding box center [395, 360] width 352 height 16
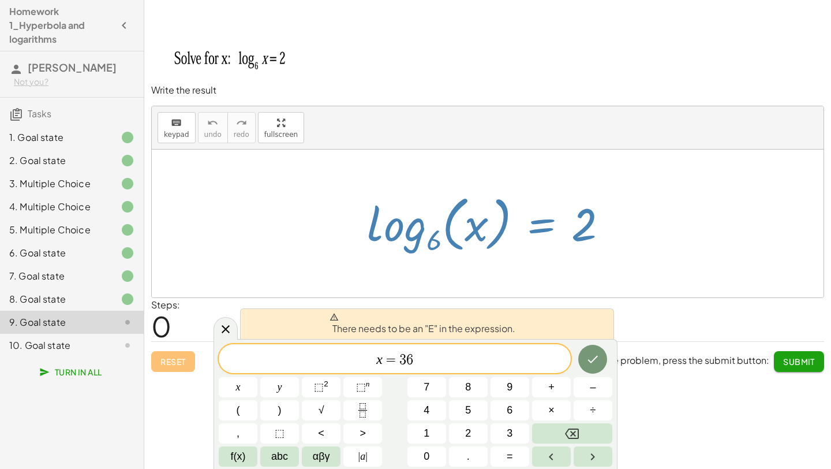
click at [375, 364] on span "x = 3 6 ​" at bounding box center [395, 360] width 352 height 16
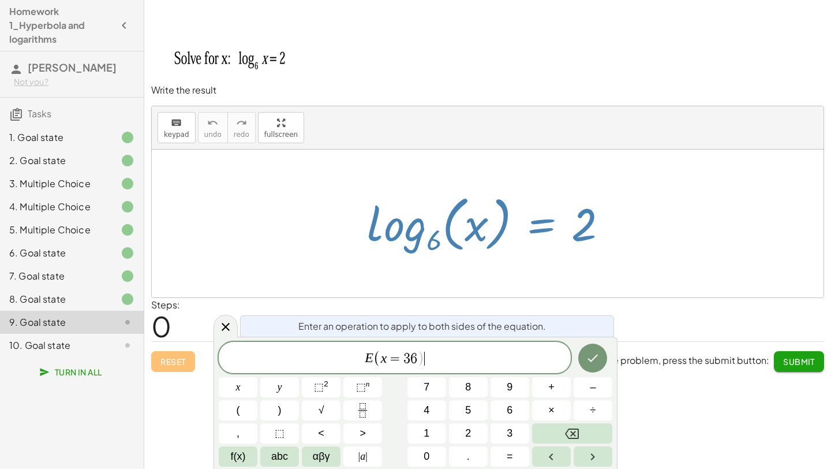
click at [428, 353] on span "E ( x = 3 6 ) ​" at bounding box center [395, 358] width 352 height 19
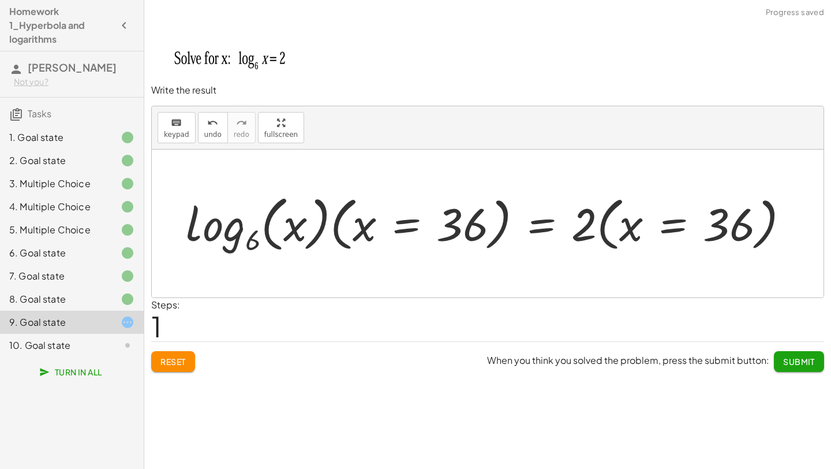
click at [787, 360] on span "Submit" at bounding box center [799, 361] width 32 height 10
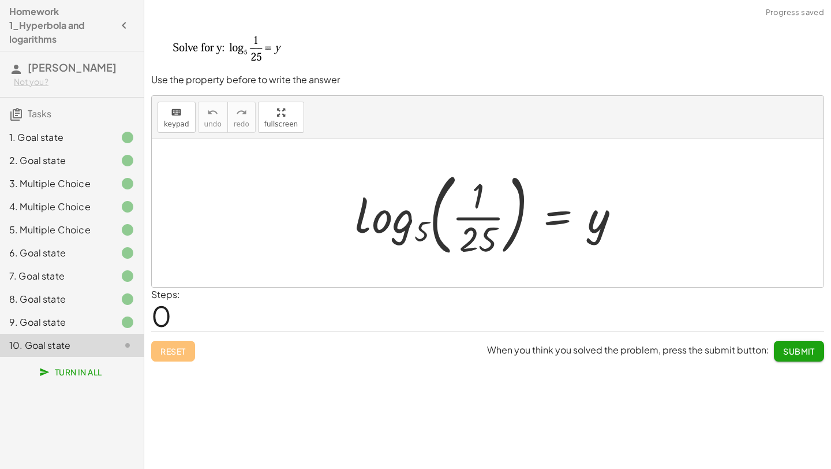
click at [83, 353] on div "10. Goal state" at bounding box center [72, 345] width 144 height 23
click at [556, 218] on div at bounding box center [492, 213] width 286 height 96
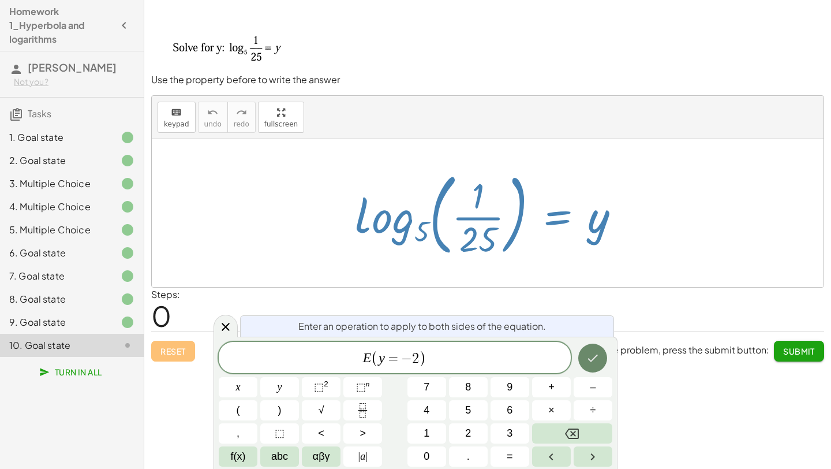
click at [600, 354] on button "Done" at bounding box center [592, 357] width 29 height 29
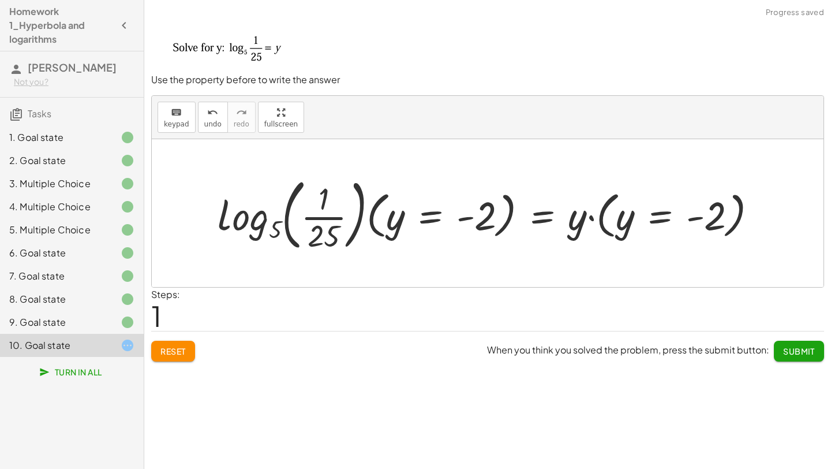
click at [796, 349] on span "Submit" at bounding box center [799, 351] width 32 height 10
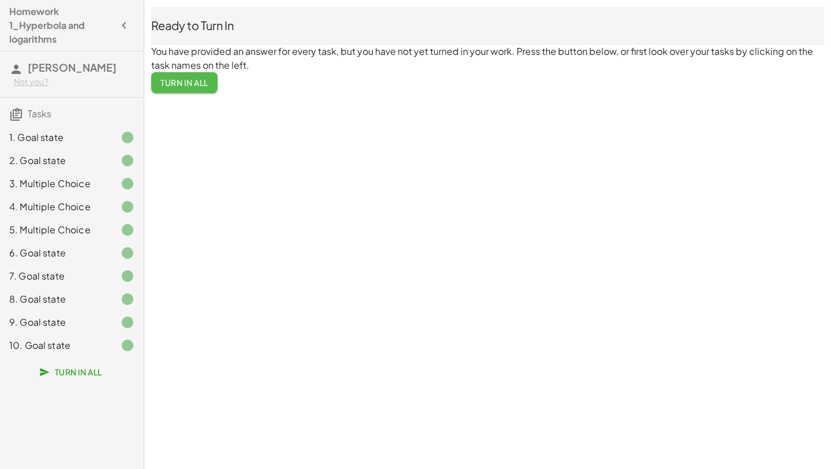
click at [173, 83] on span "Turn In All" at bounding box center [184, 82] width 48 height 10
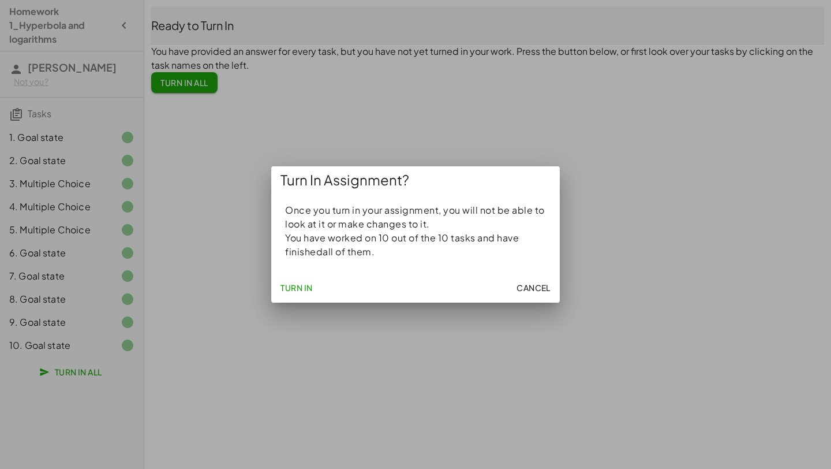
click at [303, 282] on span "Turn In" at bounding box center [297, 287] width 32 height 10
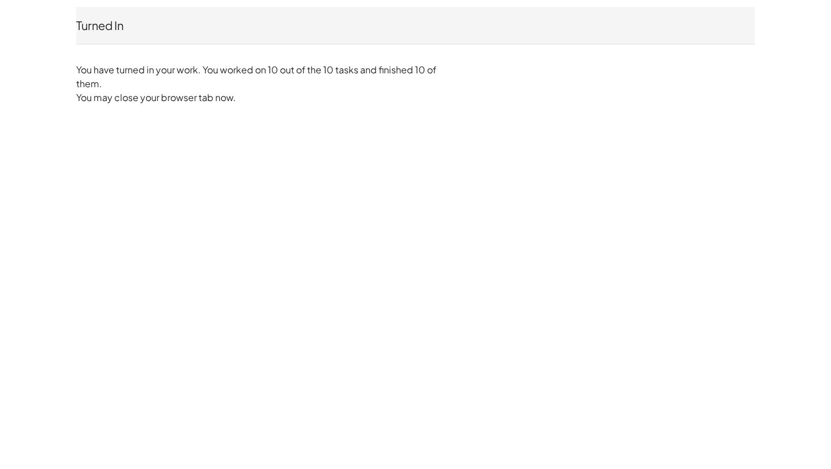
click at [235, 103] on p "You may close your browser tab now." at bounding box center [415, 98] width 679 height 14
click at [197, 101] on p "You may close your browser tab now." at bounding box center [415, 98] width 679 height 14
click at [169, 92] on p "You may close your browser tab now." at bounding box center [415, 98] width 679 height 14
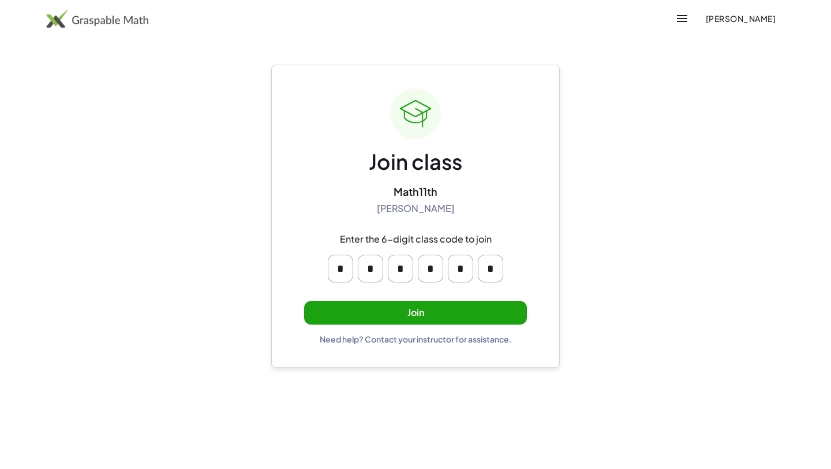
click at [465, 311] on button "Join" at bounding box center [415, 313] width 223 height 24
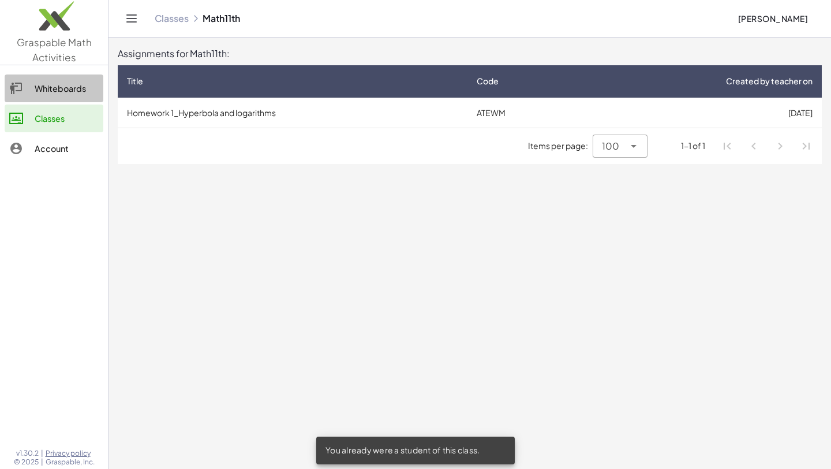
click at [84, 91] on div "Whiteboards" at bounding box center [67, 88] width 64 height 14
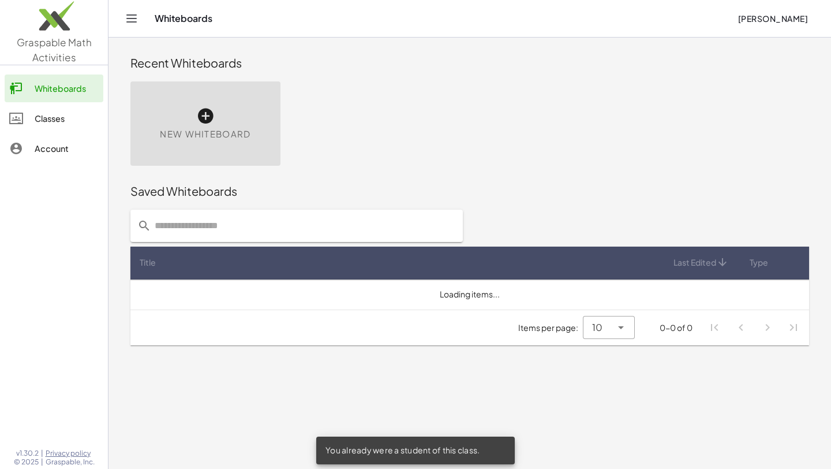
click at [71, 119] on div "Classes" at bounding box center [67, 118] width 64 height 14
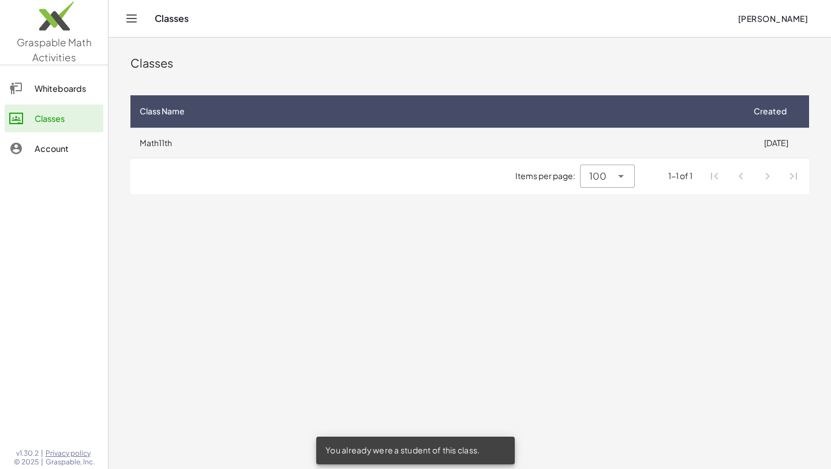
click at [439, 152] on td "Math11th" at bounding box center [436, 143] width 612 height 30
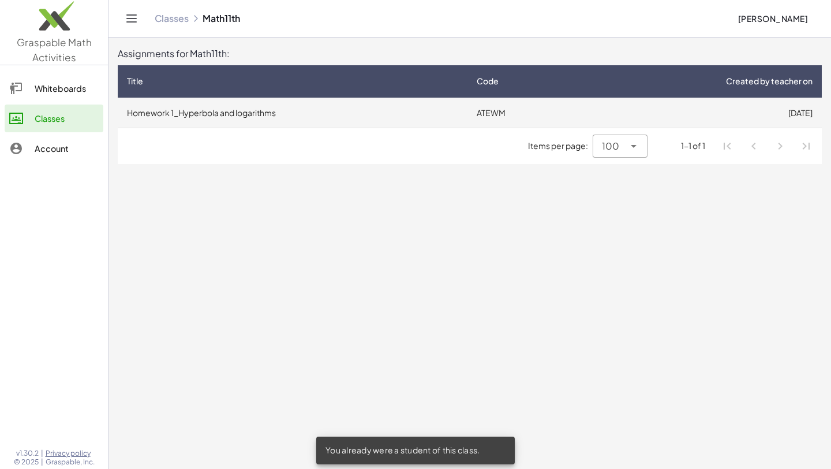
click at [522, 115] on td "ATEWM" at bounding box center [523, 113] width 110 height 30
